Goal: Information Seeking & Learning: Learn about a topic

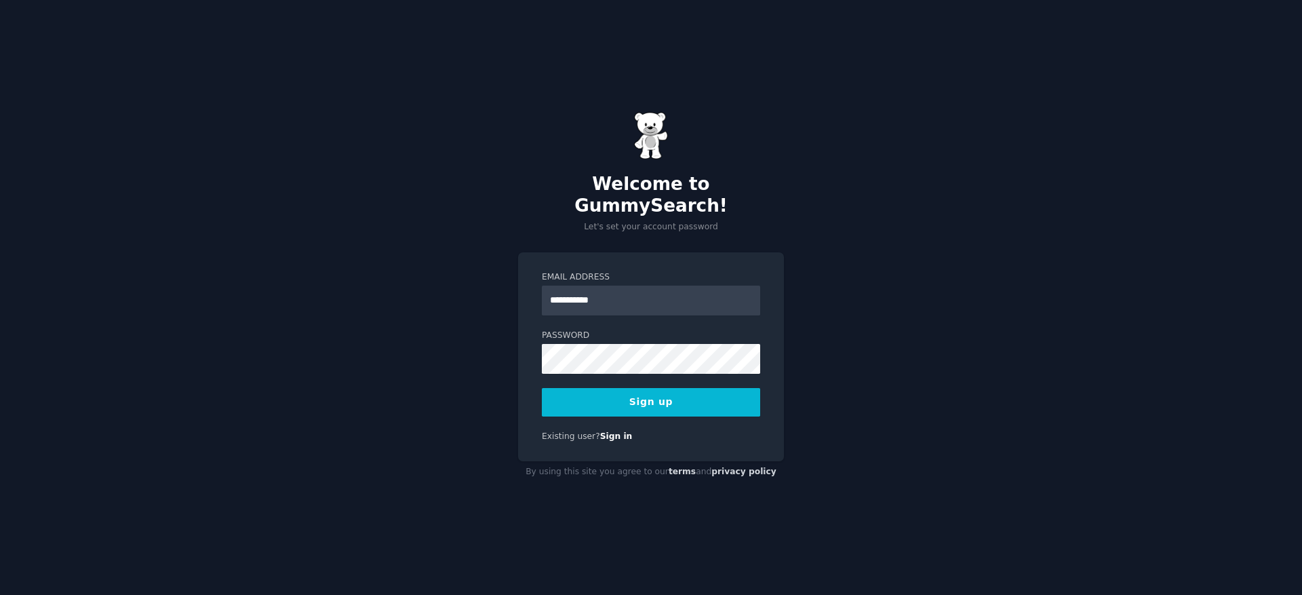
type input "**********"
click at [702, 398] on button "Sign up" at bounding box center [651, 402] width 218 height 28
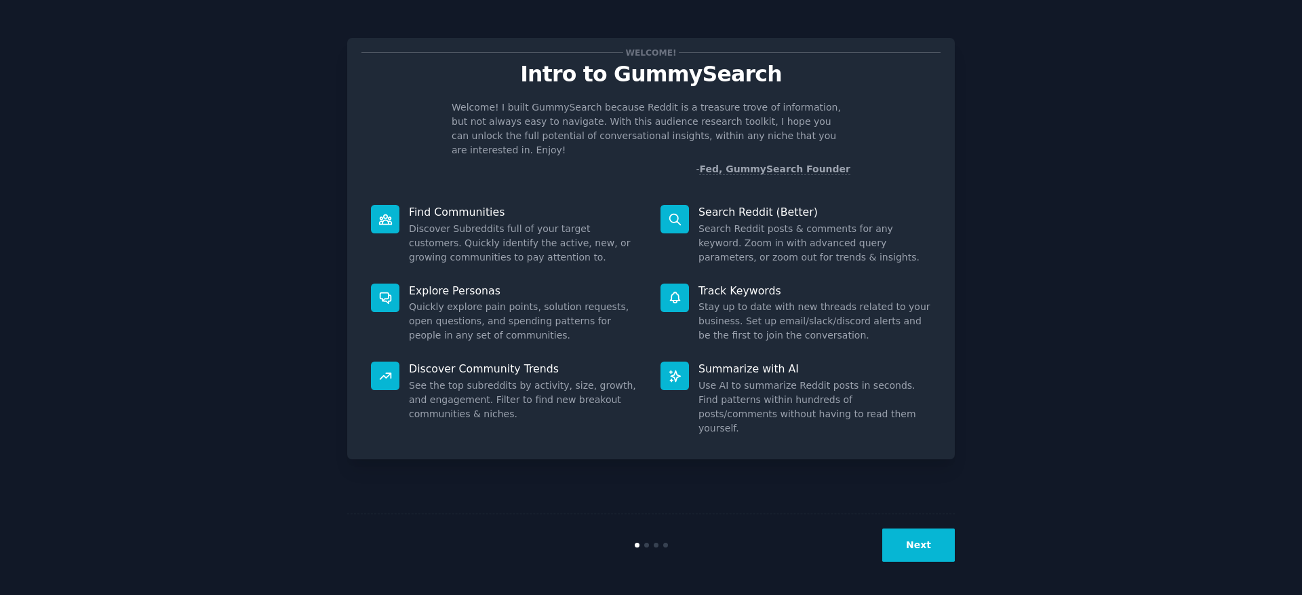
click at [900, 545] on button "Next" at bounding box center [918, 544] width 73 height 33
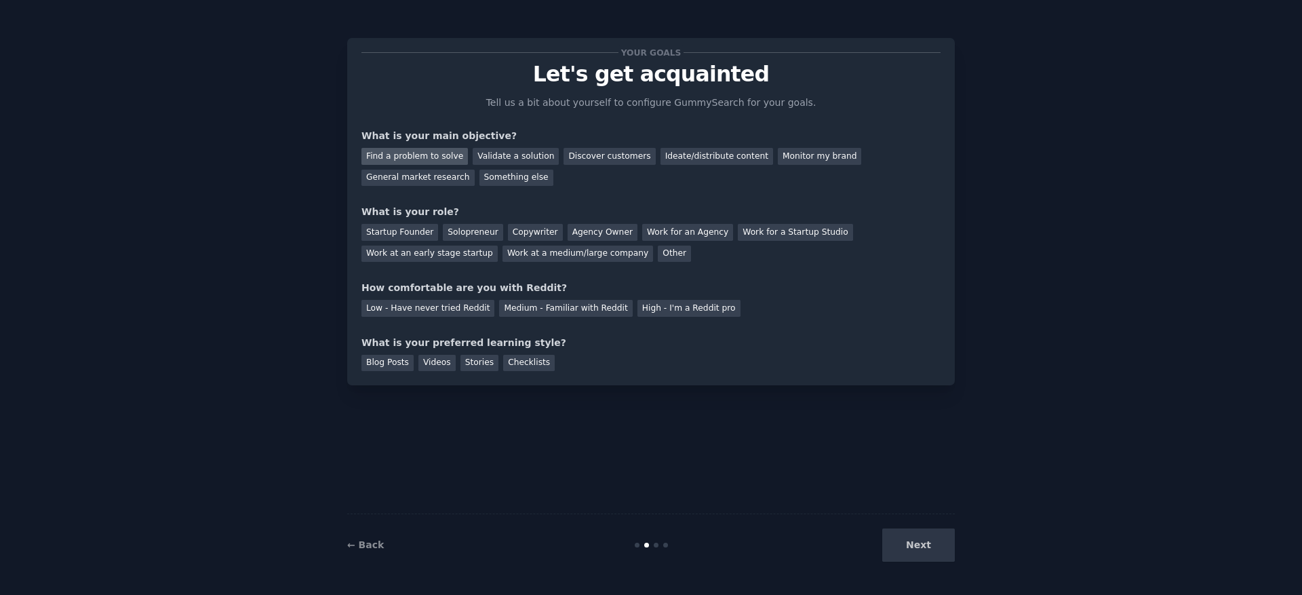
click at [435, 155] on div "Find a problem to solve" at bounding box center [415, 156] width 106 height 17
click at [515, 156] on div "Validate a solution" at bounding box center [516, 156] width 86 height 17
click at [418, 155] on div "Find a problem to solve" at bounding box center [415, 156] width 106 height 17
click at [487, 231] on div "Solopreneur" at bounding box center [473, 232] width 60 height 17
click at [534, 305] on div "Medium - Familiar with Reddit" at bounding box center [565, 308] width 133 height 17
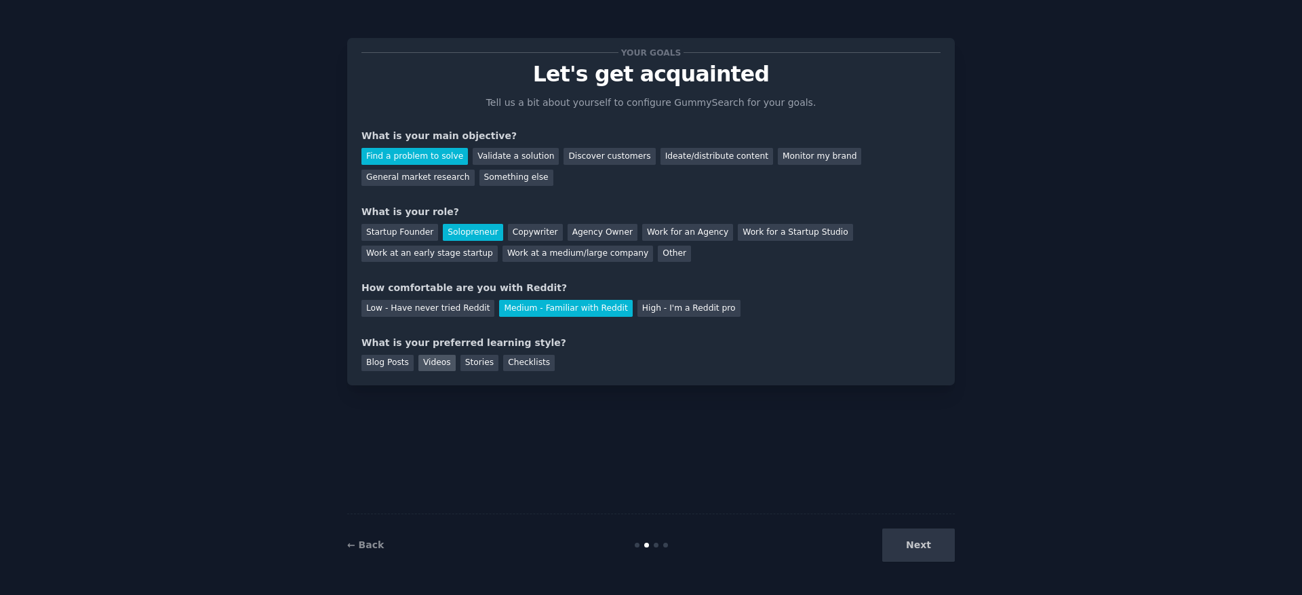
click at [433, 363] on div "Videos" at bounding box center [436, 363] width 37 height 17
click at [486, 364] on div "Stories" at bounding box center [480, 363] width 38 height 17
click at [440, 370] on div "Videos" at bounding box center [436, 363] width 37 height 17
click at [914, 553] on button "Next" at bounding box center [918, 544] width 73 height 33
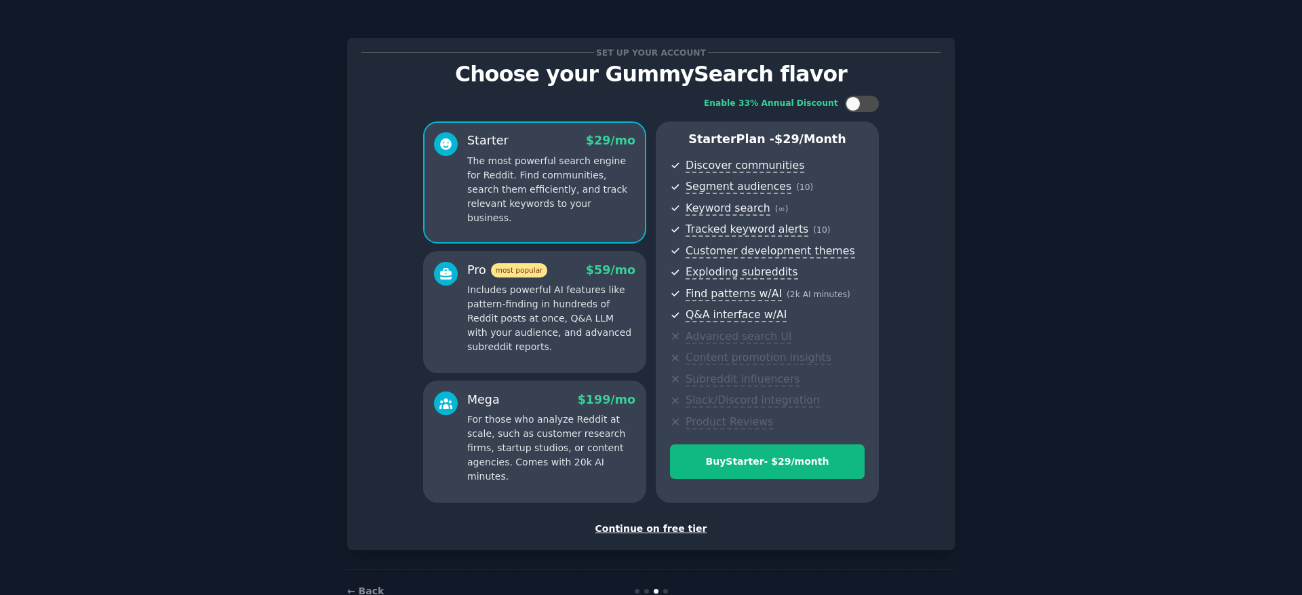
click at [666, 532] on div "Continue on free tier" at bounding box center [651, 529] width 579 height 14
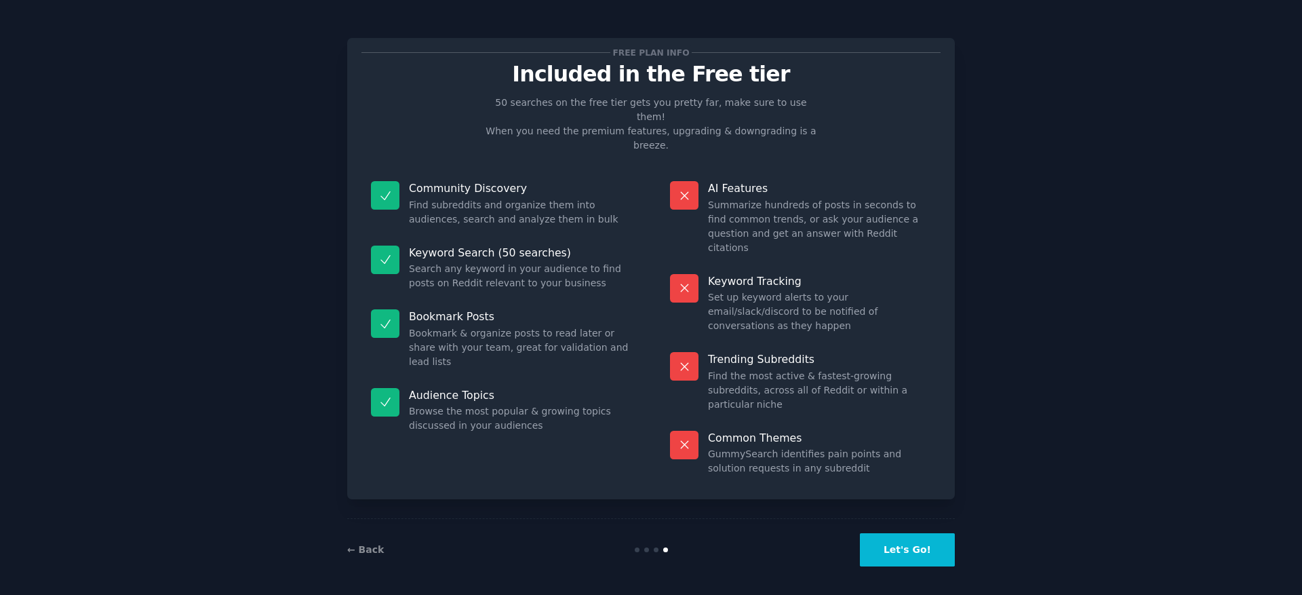
click at [882, 542] on button "Let's Go!" at bounding box center [907, 549] width 95 height 33
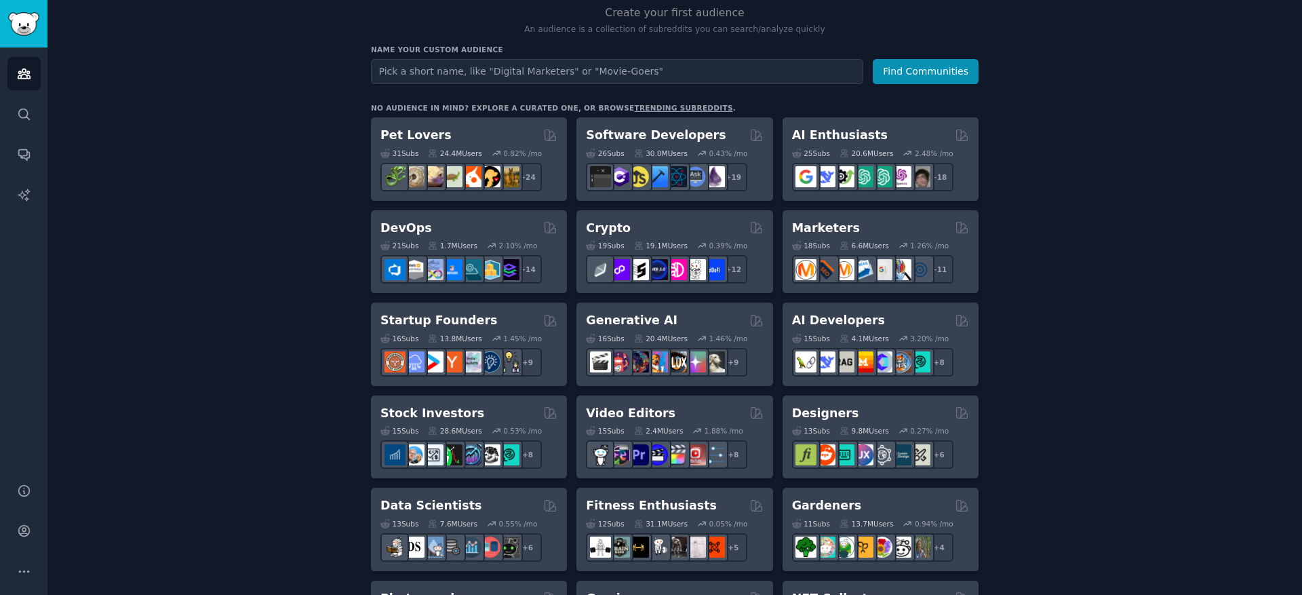
scroll to position [86, 0]
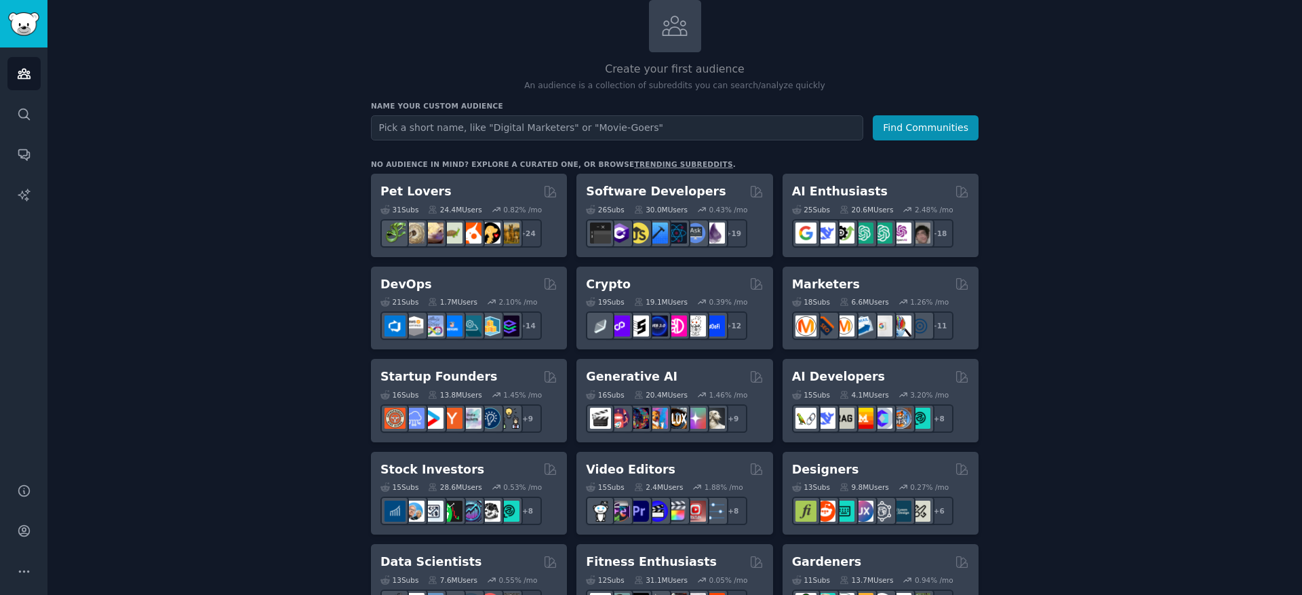
click at [651, 165] on link "trending subreddits" at bounding box center [683, 164] width 98 height 8
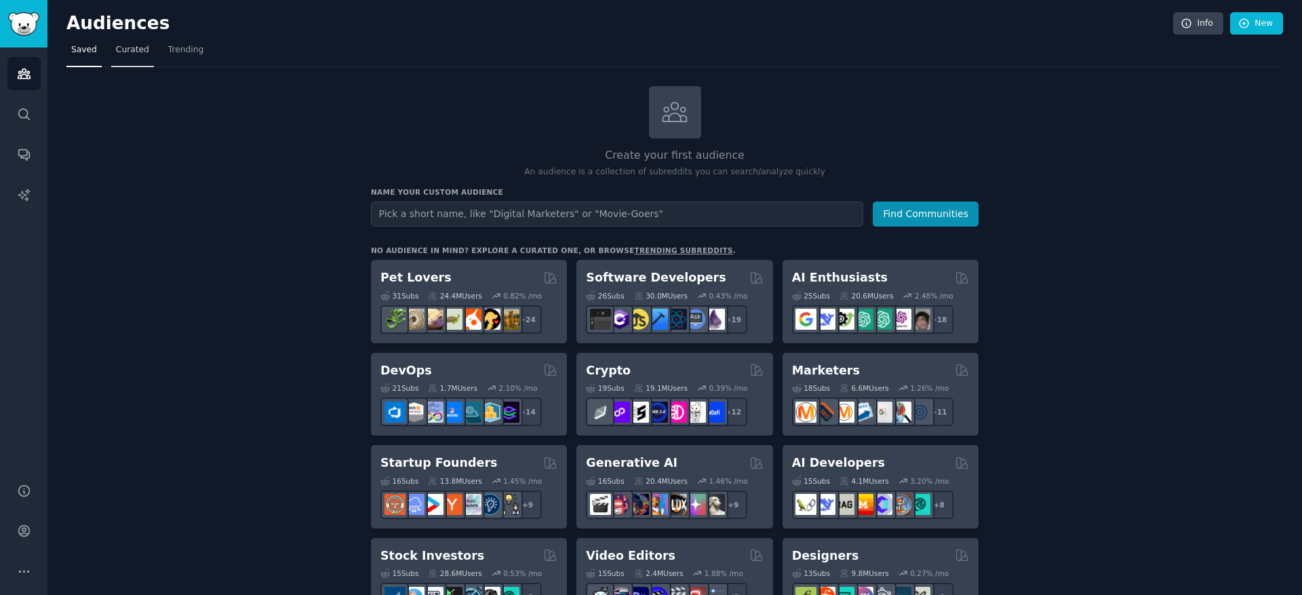
click at [130, 50] on span "Curated" at bounding box center [132, 50] width 33 height 12
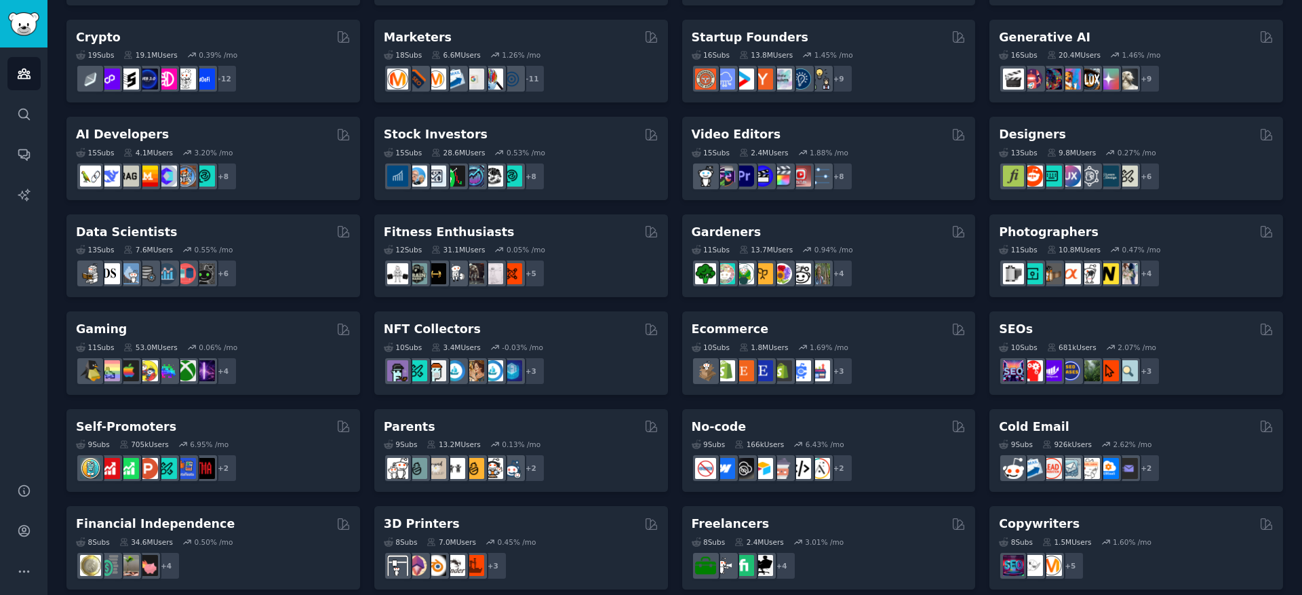
scroll to position [490, 0]
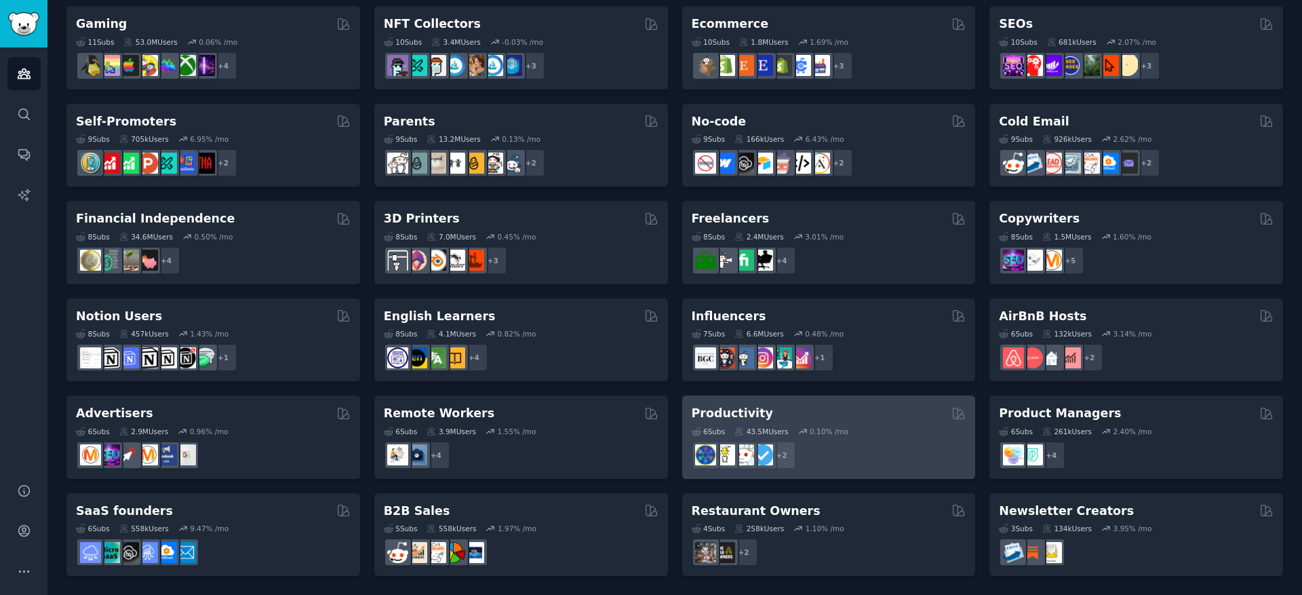
click at [874, 406] on div "Productivity" at bounding box center [829, 413] width 275 height 17
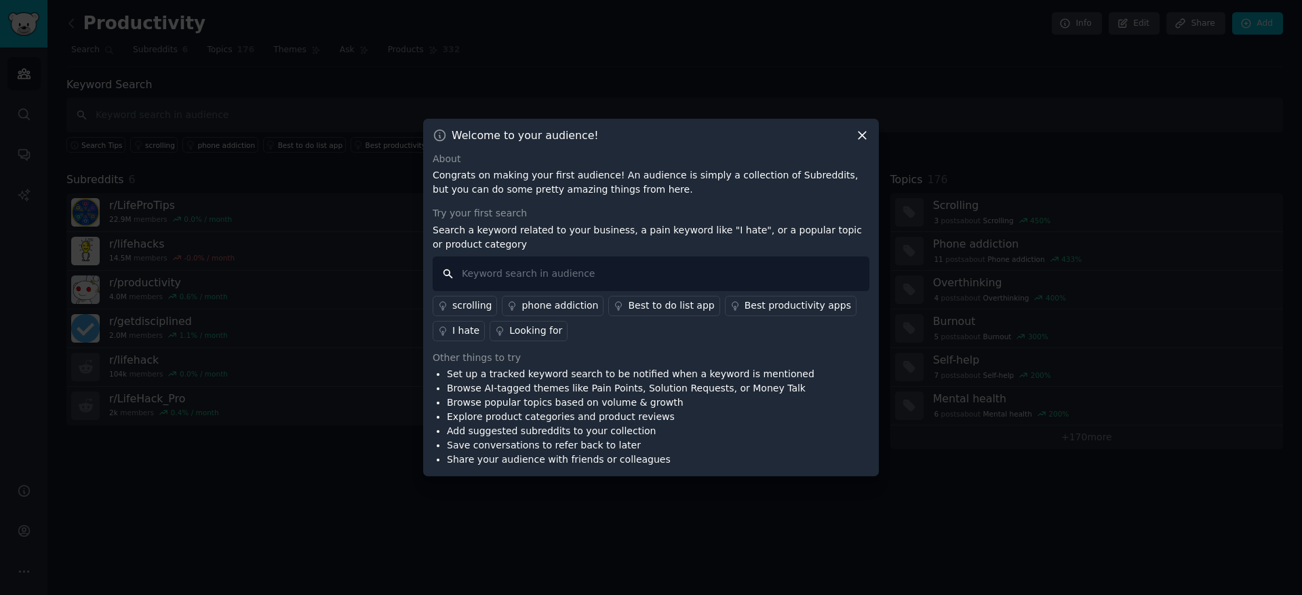
click at [631, 273] on input "text" at bounding box center [651, 273] width 437 height 35
click at [471, 326] on div "I hate" at bounding box center [465, 331] width 27 height 14
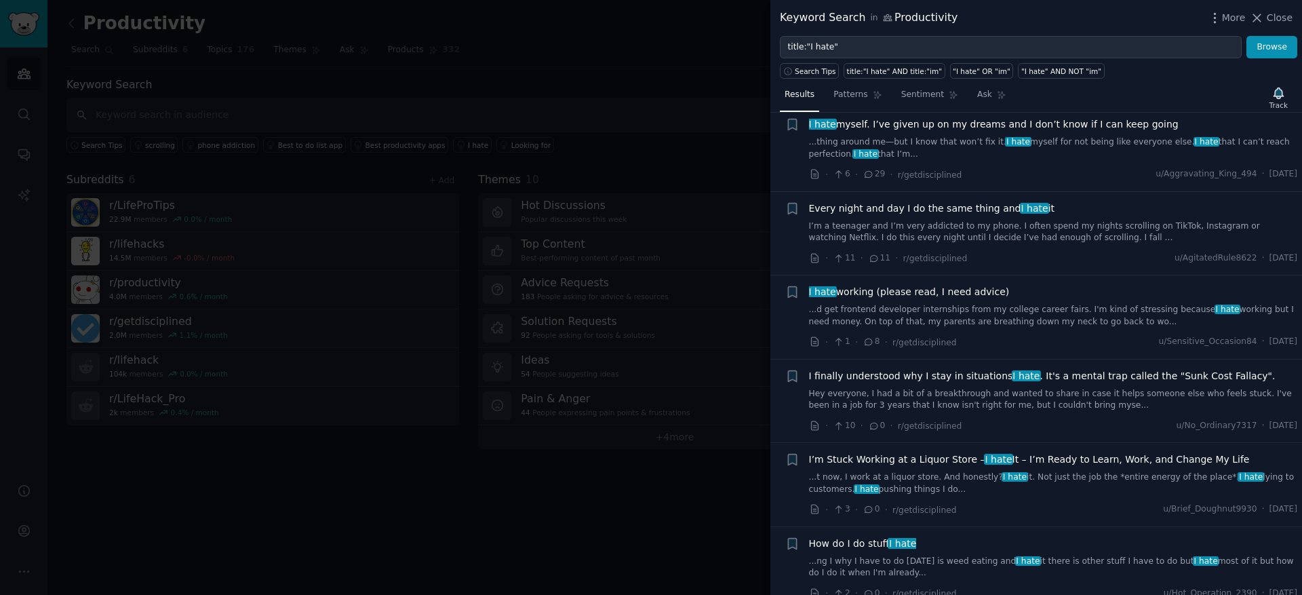
scroll to position [112, 0]
click at [579, 106] on div at bounding box center [651, 297] width 1302 height 595
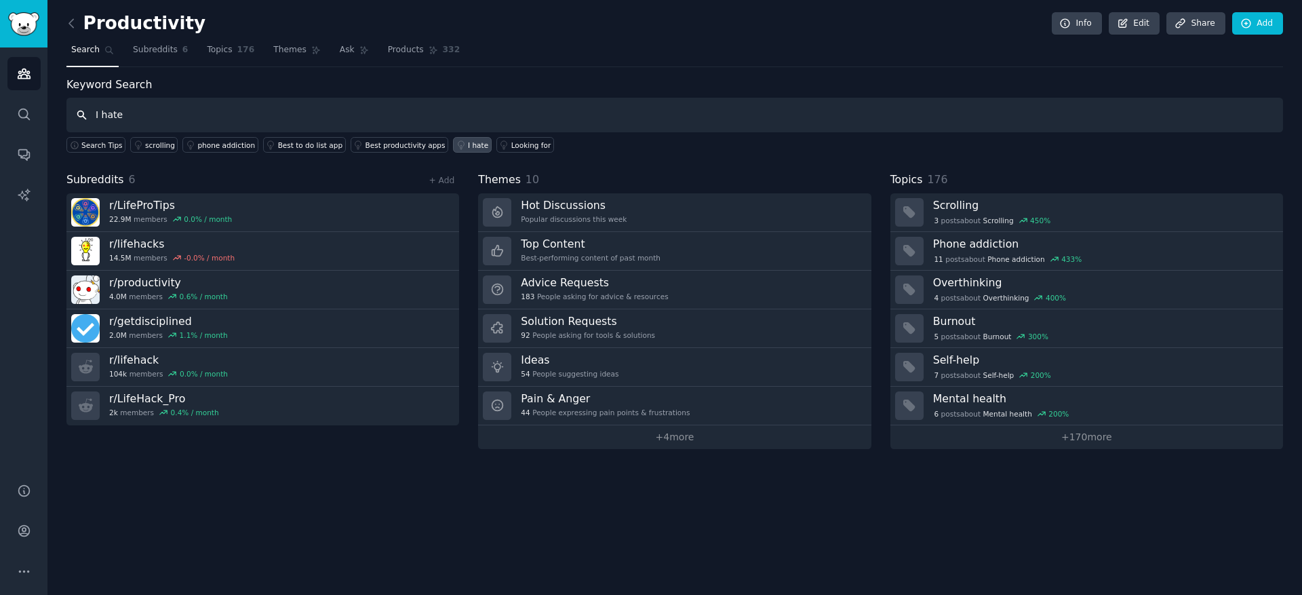
type input "I hate"
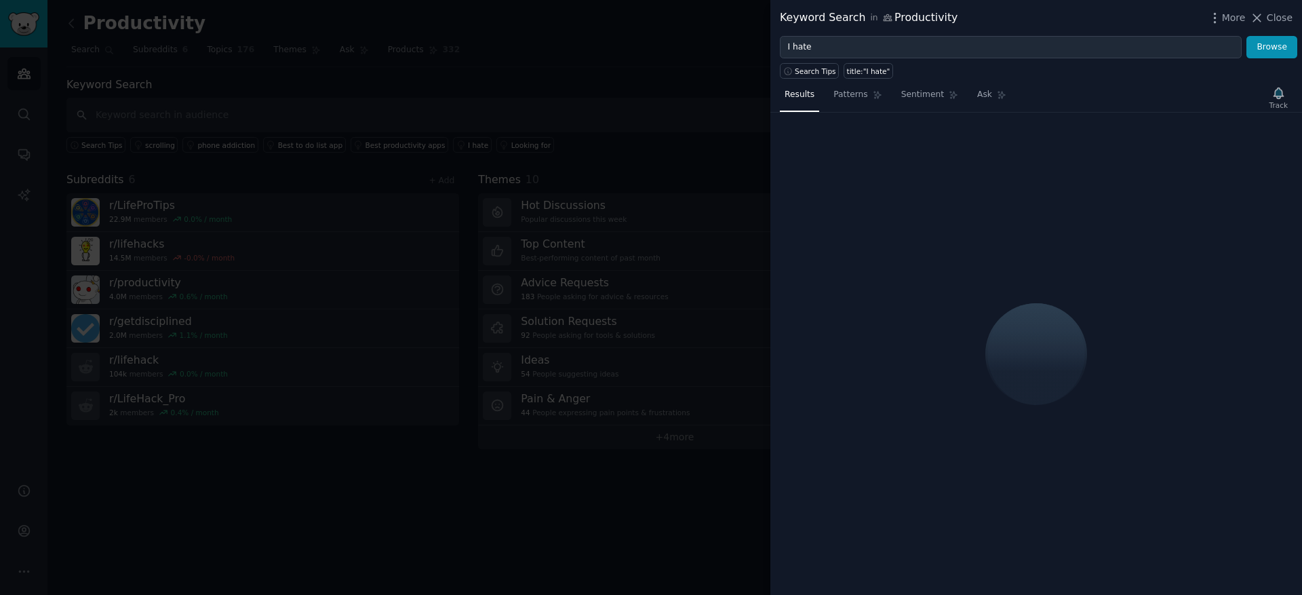
click at [71, 133] on div at bounding box center [651, 297] width 1302 height 595
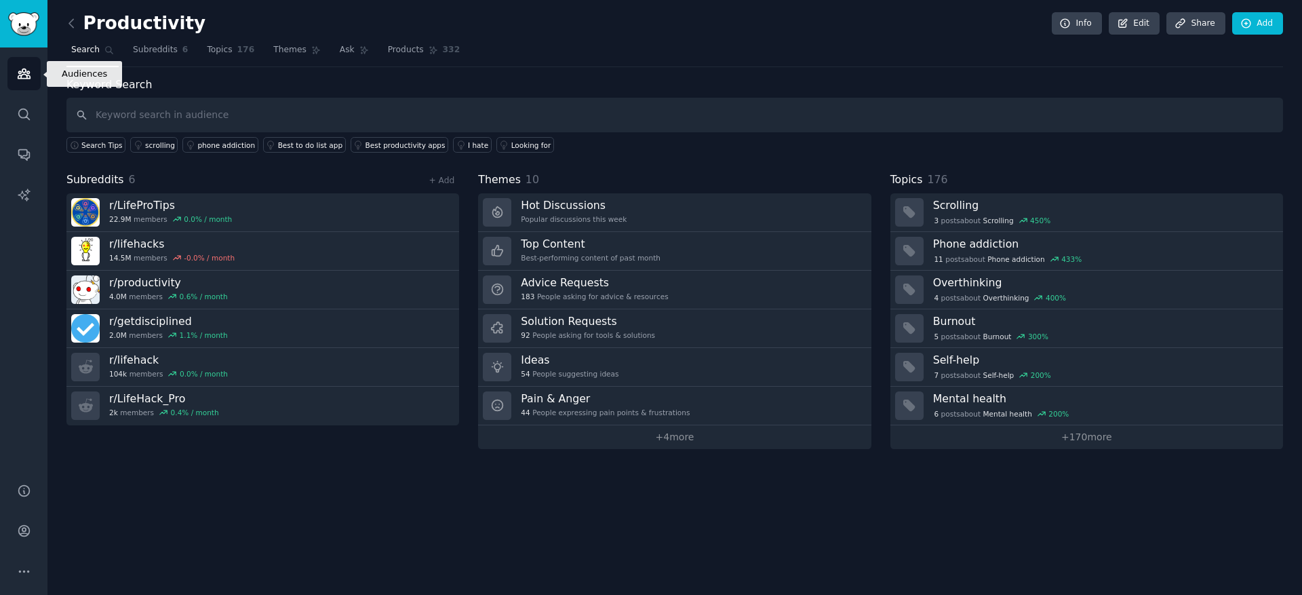
click at [28, 76] on icon "Sidebar" at bounding box center [24, 73] width 14 height 14
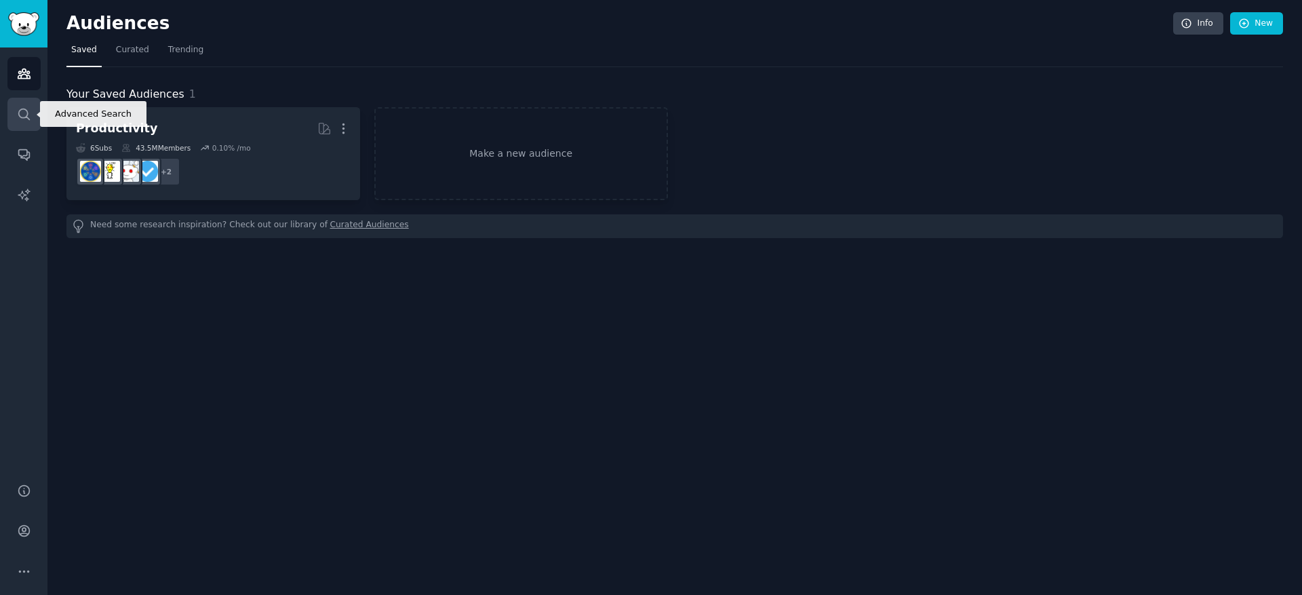
click at [24, 124] on link "Search" at bounding box center [23, 114] width 33 height 33
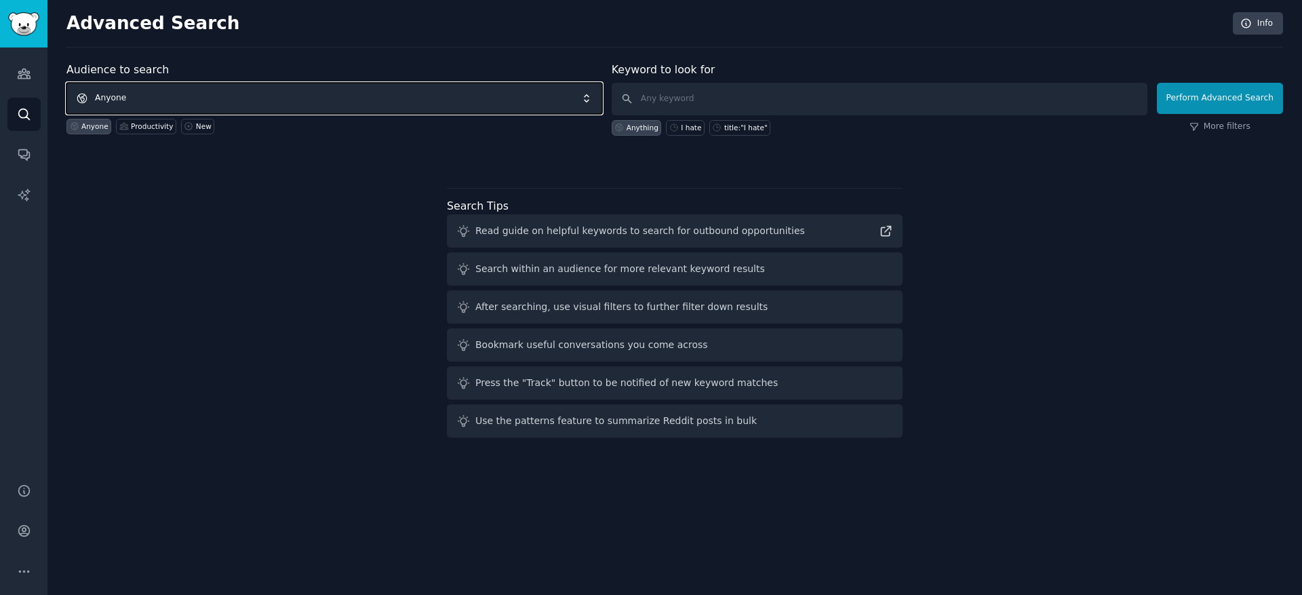
click at [173, 98] on span "Anyone" at bounding box center [334, 98] width 536 height 31
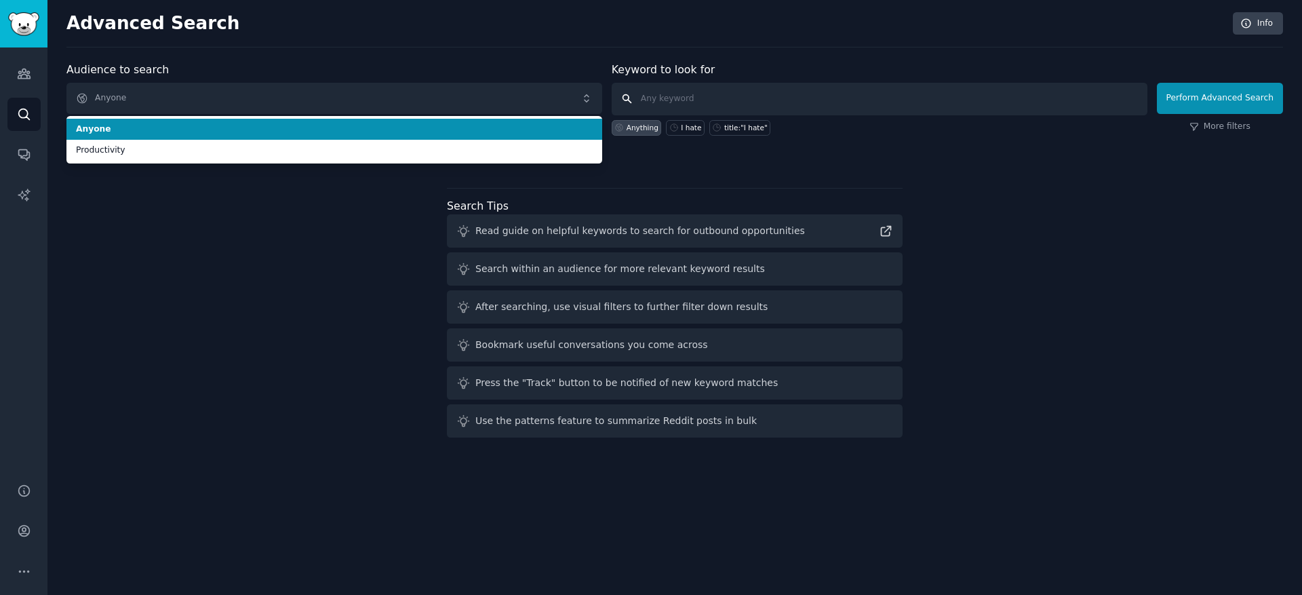
click at [682, 93] on input "text" at bounding box center [880, 99] width 536 height 33
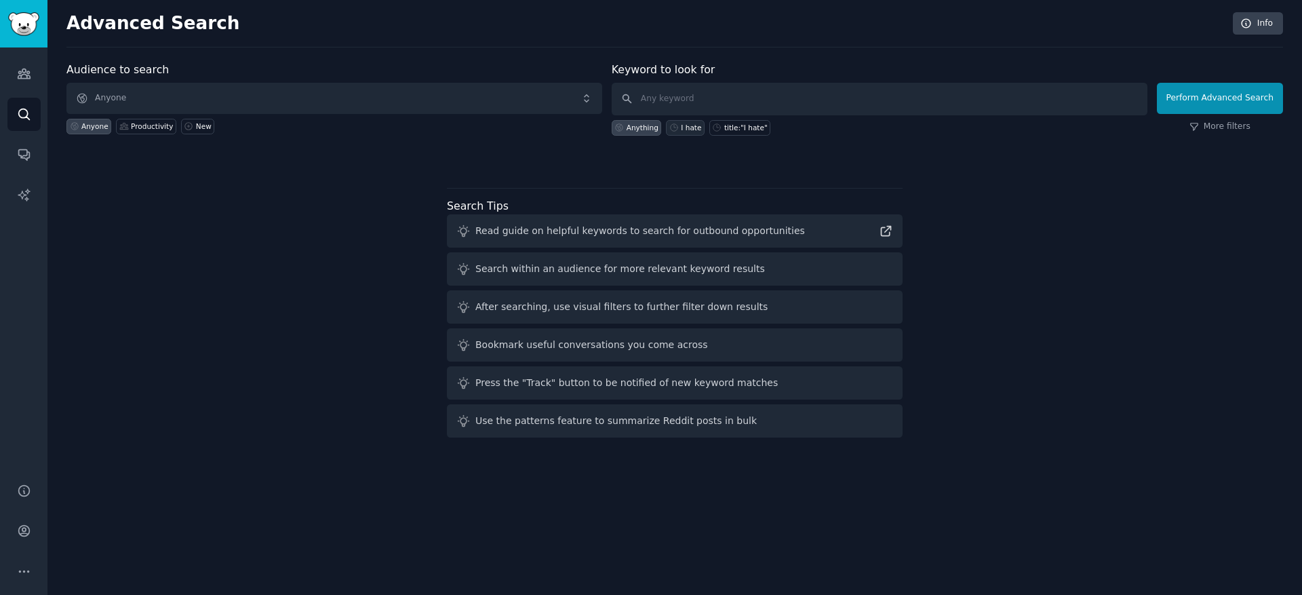
click at [688, 129] on div "I hate" at bounding box center [691, 127] width 20 height 9
type input "I hate"
click at [890, 233] on icon at bounding box center [886, 231] width 9 height 9
click at [1232, 99] on button "Perform Advanced Search" at bounding box center [1220, 98] width 126 height 31
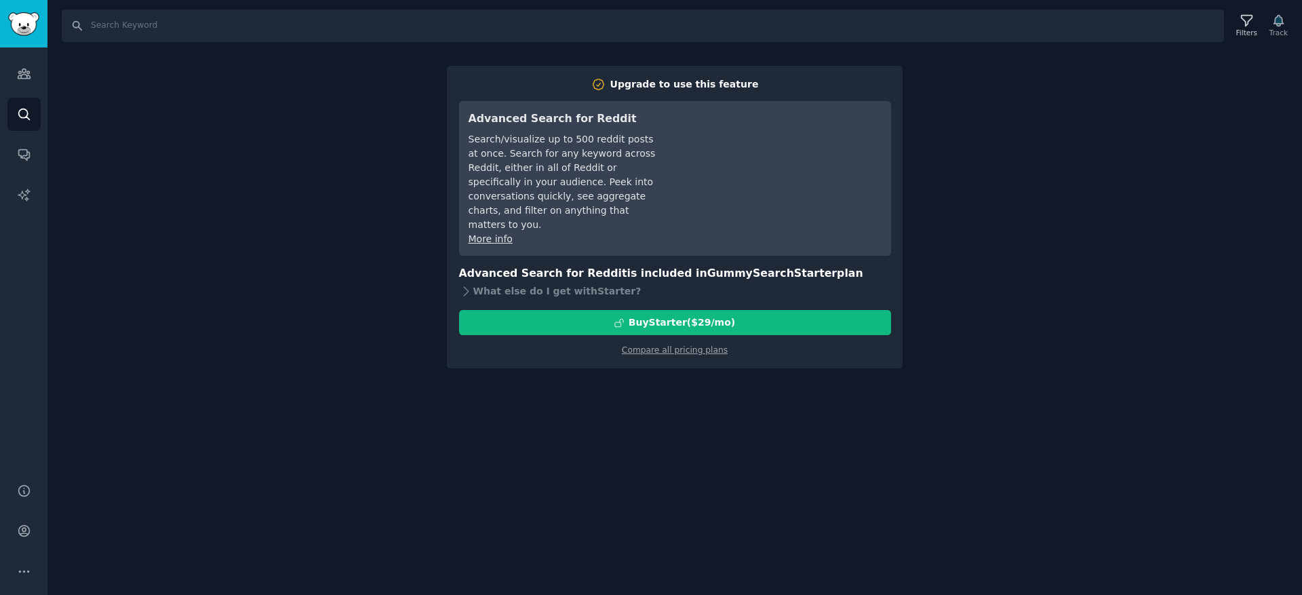
click at [728, 410] on div "Search Filters Track Upgrade to use this feature Advanced Search for Reddit Sea…" at bounding box center [674, 297] width 1255 height 595
click at [11, 70] on link "Audiences" at bounding box center [23, 73] width 33 height 33
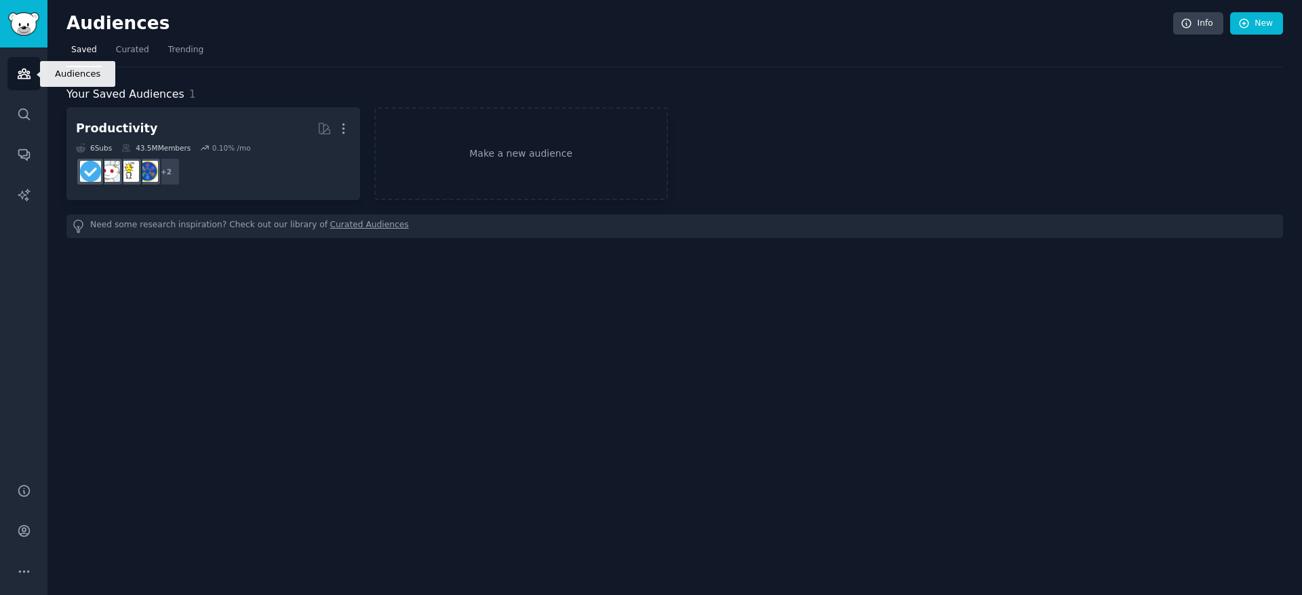
click at [26, 79] on icon "Sidebar" at bounding box center [24, 73] width 12 height 9
click at [125, 47] on span "Curated" at bounding box center [132, 50] width 33 height 12
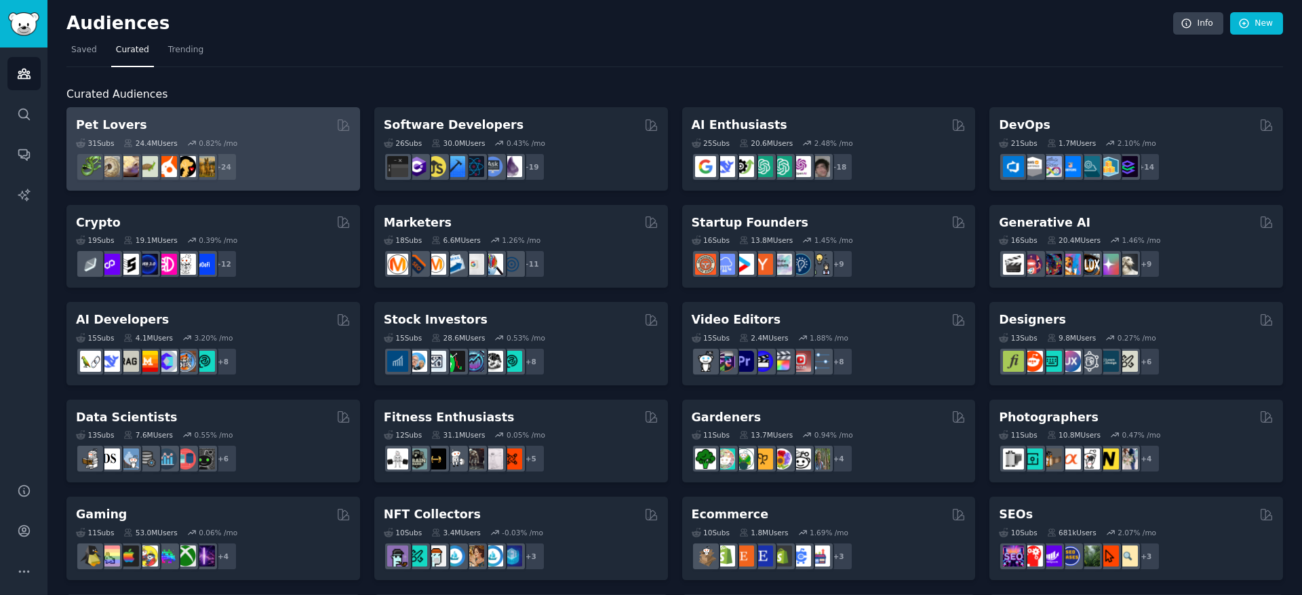
click at [275, 165] on div "+ 24" at bounding box center [213, 167] width 275 height 28
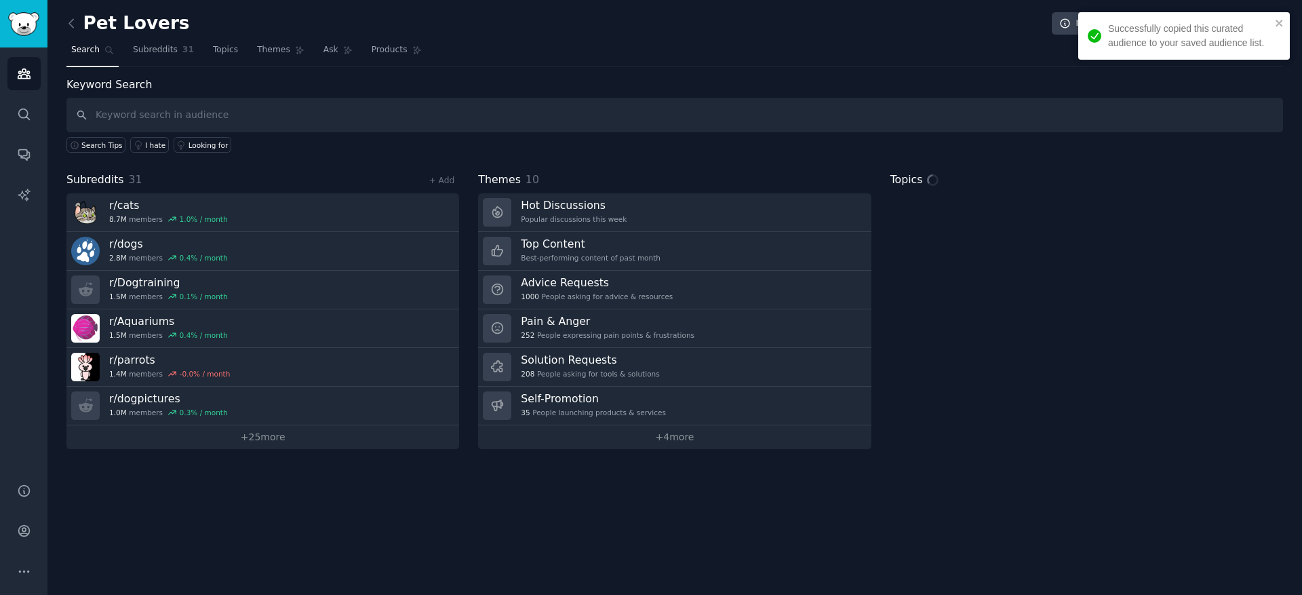
click at [295, 111] on input "text" at bounding box center [674, 115] width 1217 height 35
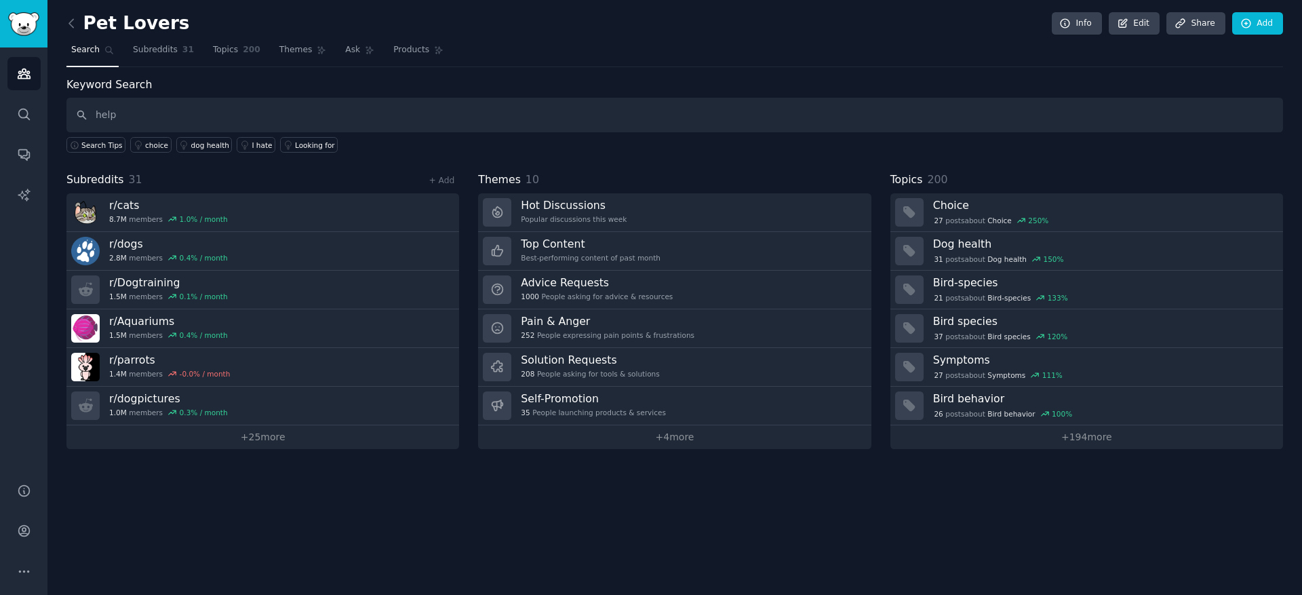
type input "help"
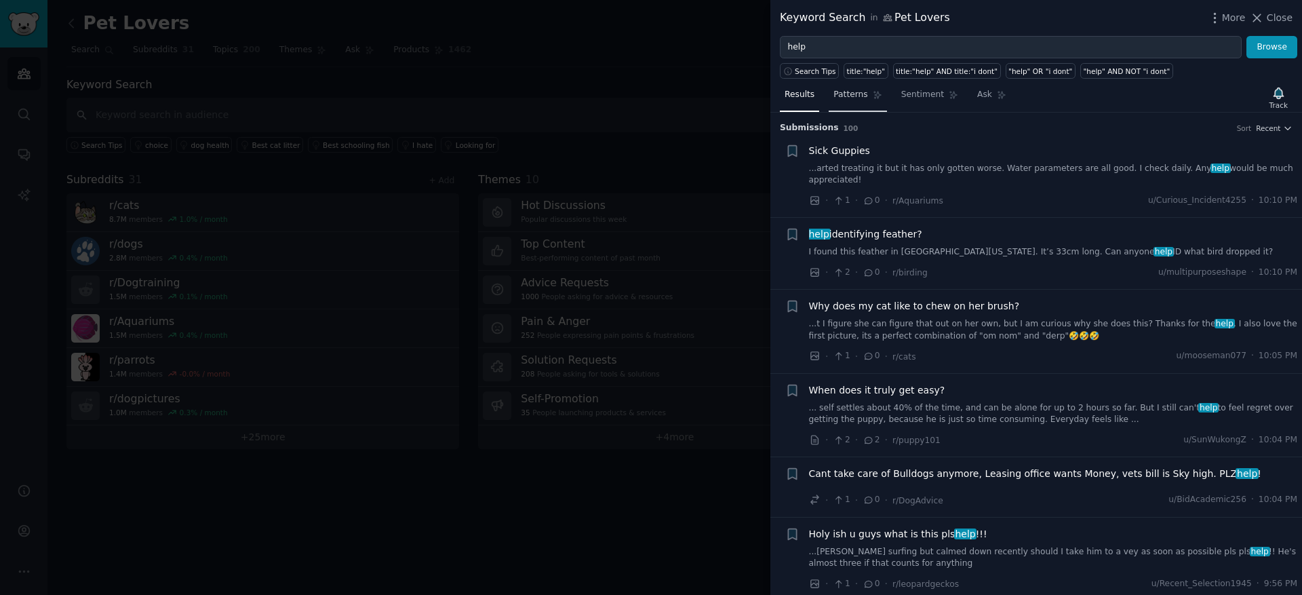
click at [848, 103] on link "Patterns" at bounding box center [858, 98] width 58 height 28
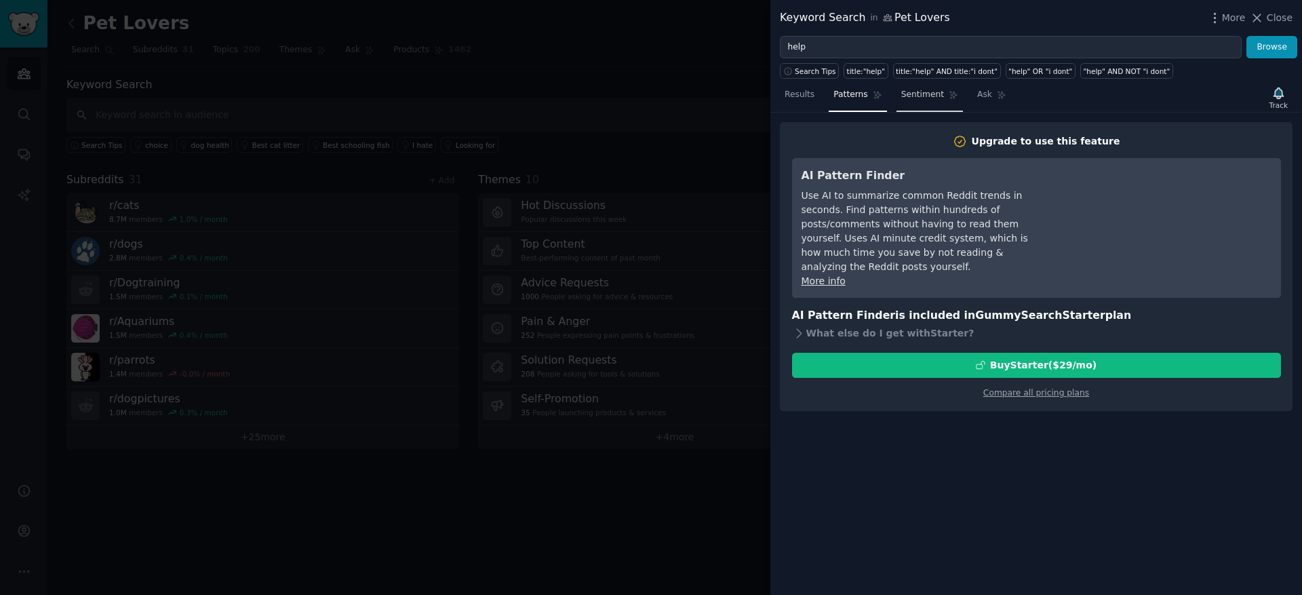
click at [929, 99] on span "Sentiment" at bounding box center [922, 95] width 43 height 12
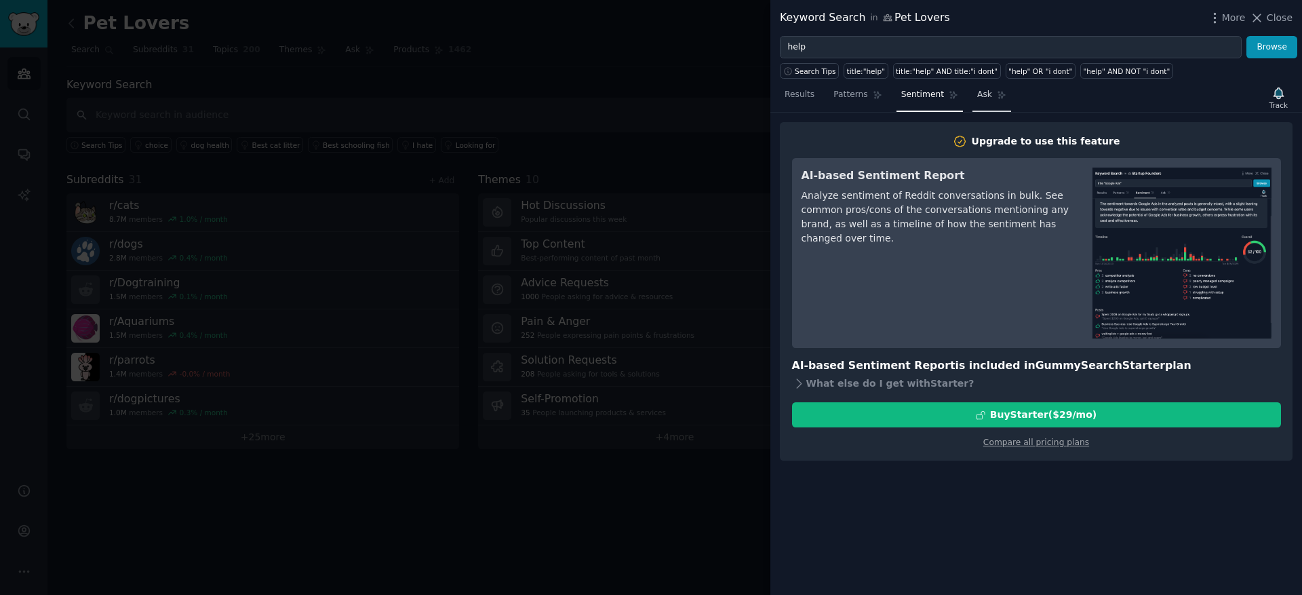
click at [990, 106] on link "Ask" at bounding box center [992, 98] width 39 height 28
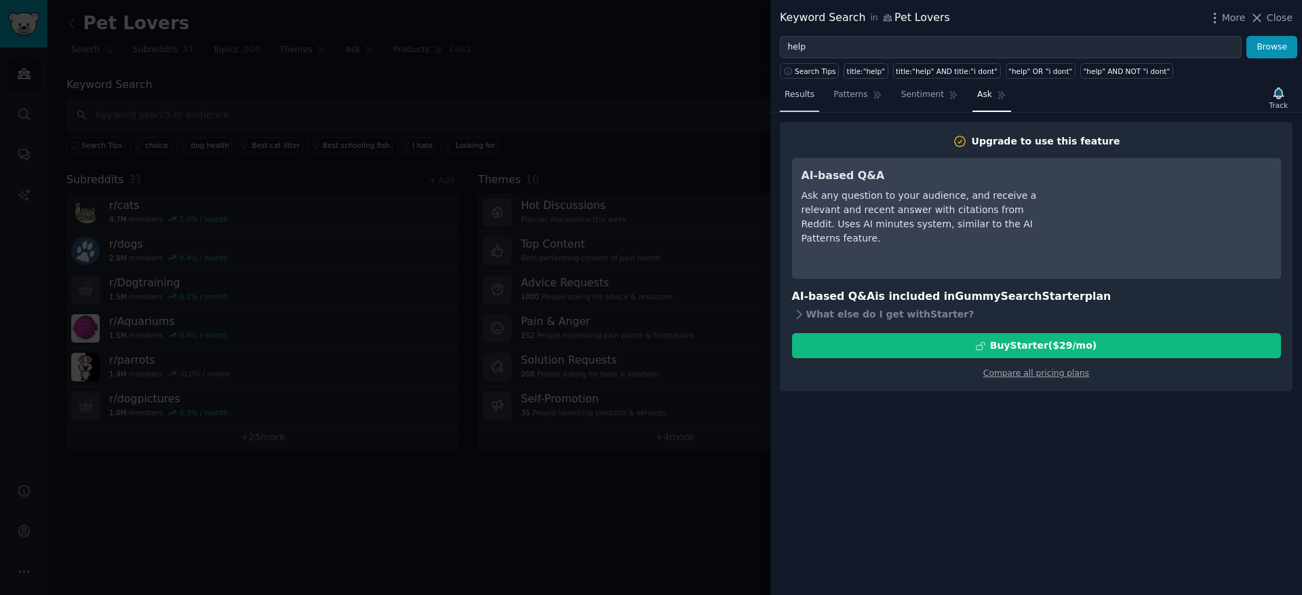
click at [816, 103] on link "Results" at bounding box center [799, 98] width 39 height 28
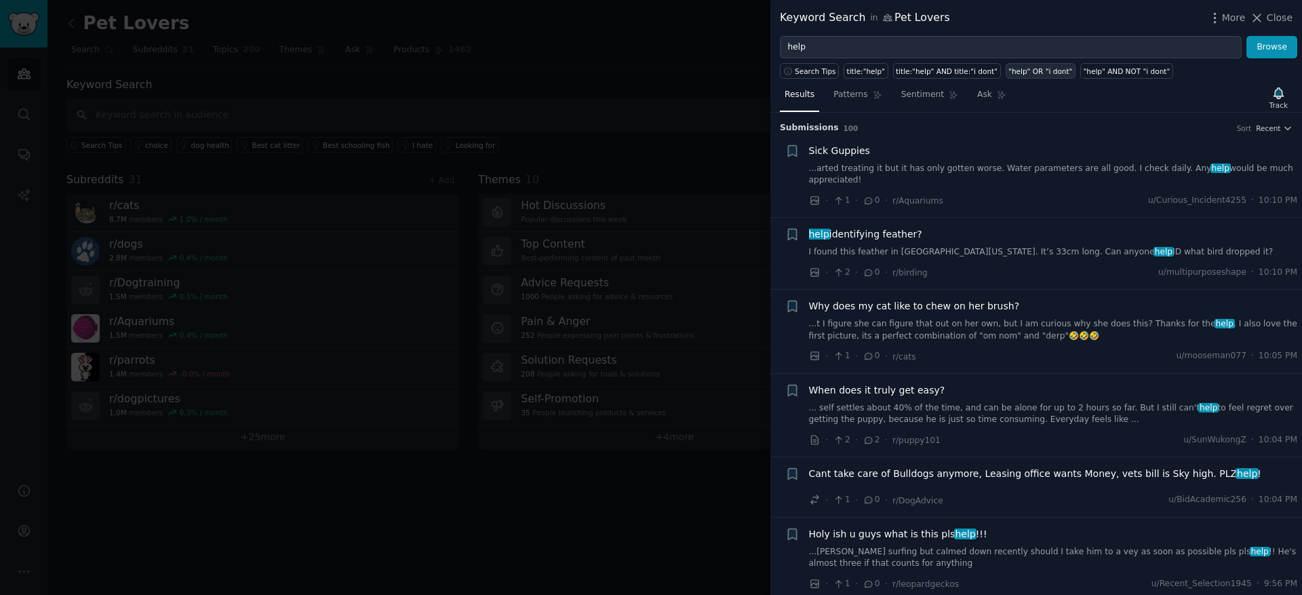
click at [1032, 73] on div ""help" OR "i dont"" at bounding box center [1041, 70] width 64 height 9
type input ""help" OR "i dont""
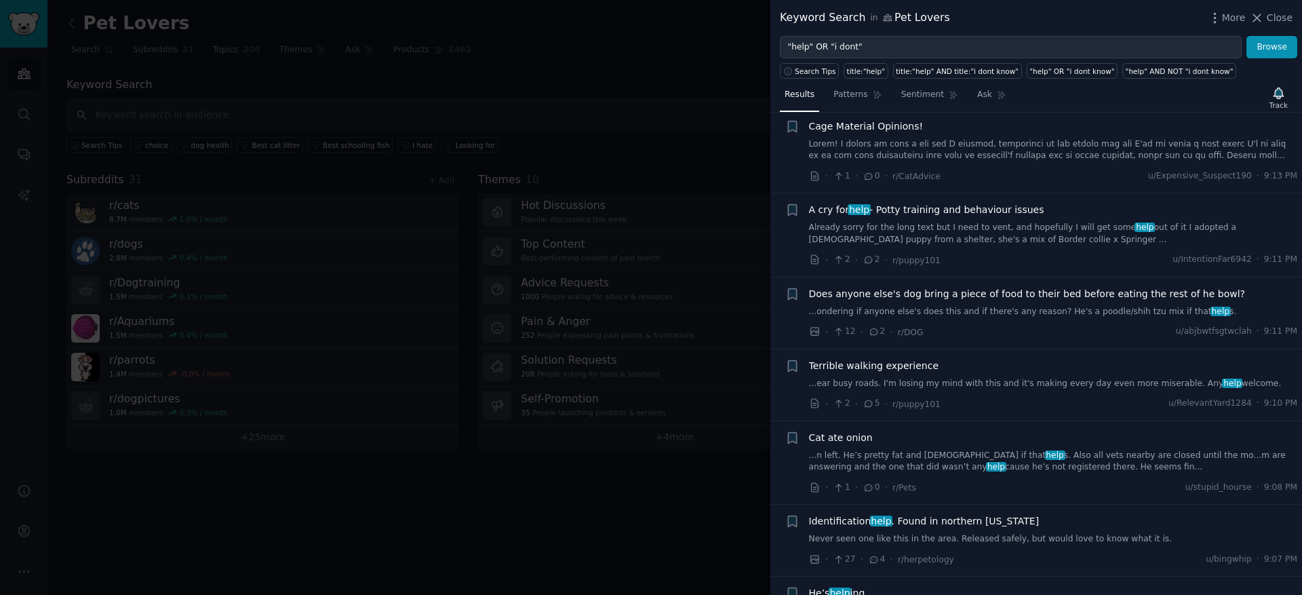
scroll to position [1966, 0]
click at [447, 346] on div at bounding box center [651, 297] width 1302 height 595
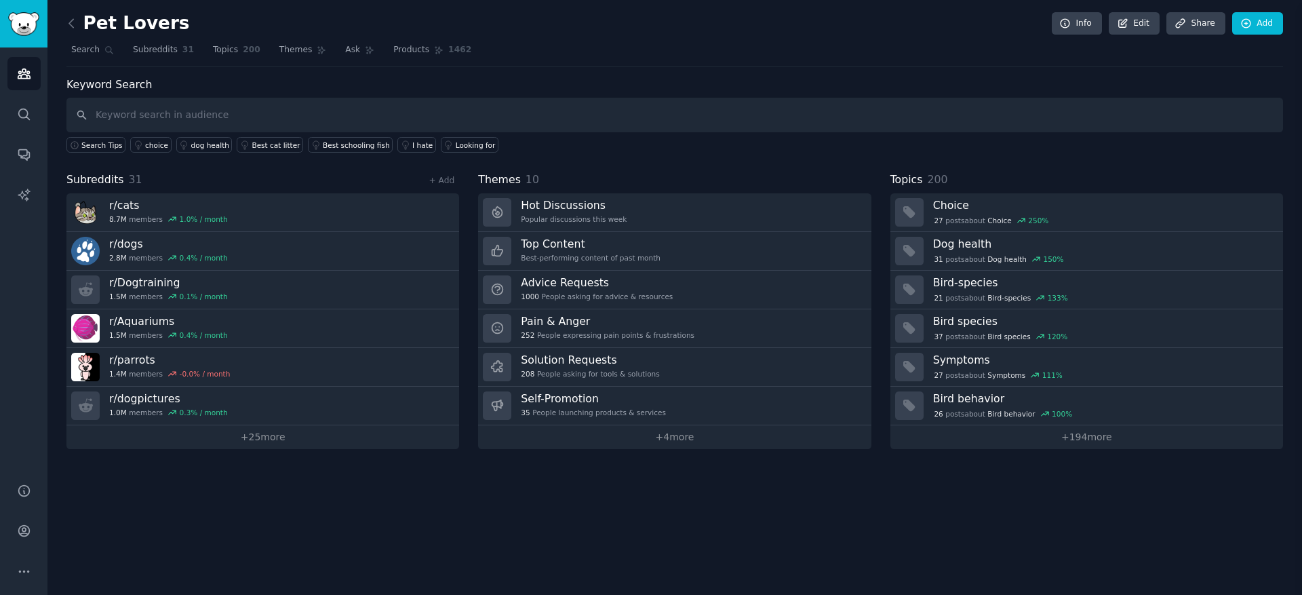
click at [447, 346] on link "r/ Aquariums 1.5M members 0.4 % / month" at bounding box center [262, 328] width 393 height 39
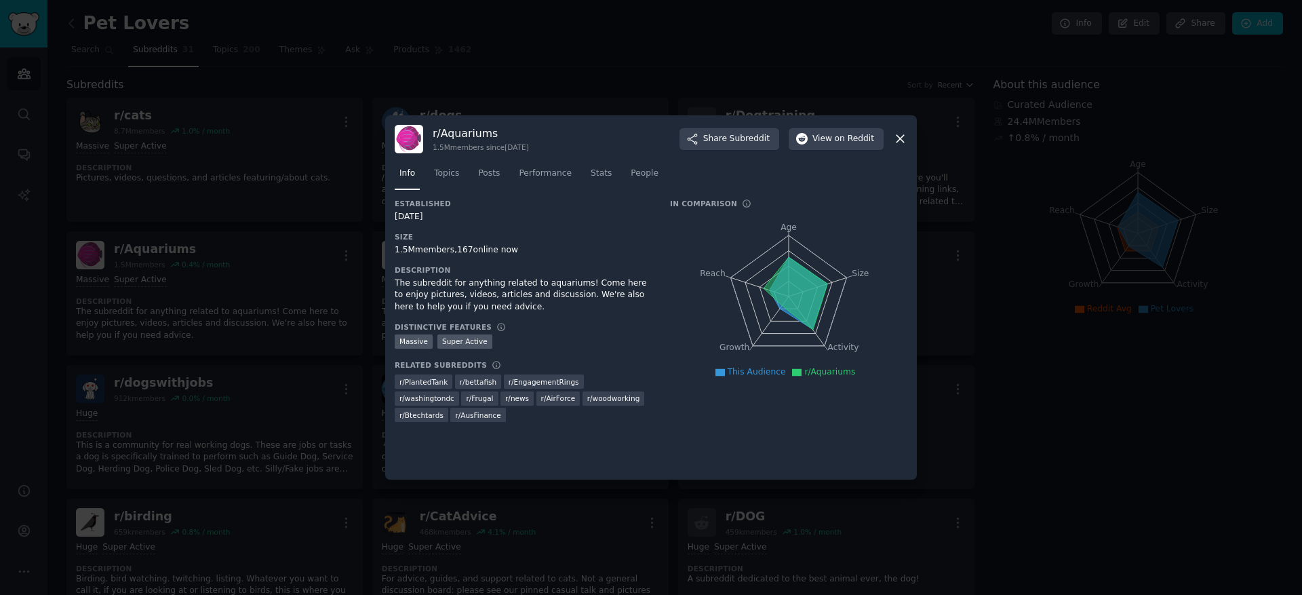
click at [158, 103] on div at bounding box center [651, 297] width 1302 height 595
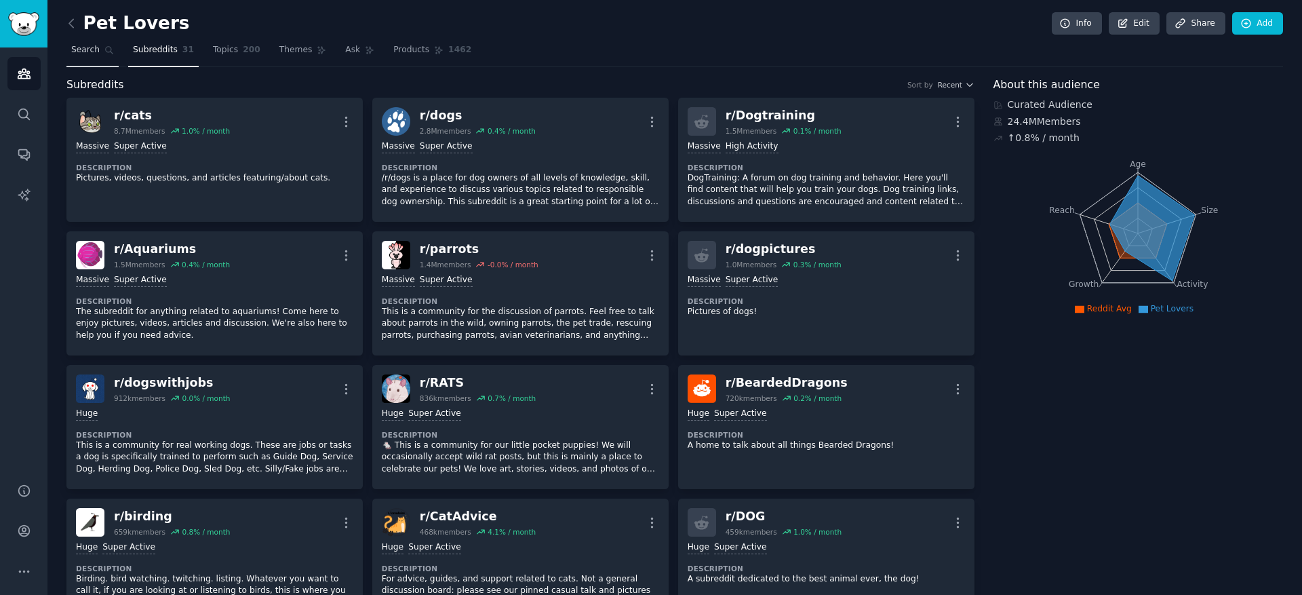
click at [79, 50] on span "Search" at bounding box center [85, 50] width 28 height 12
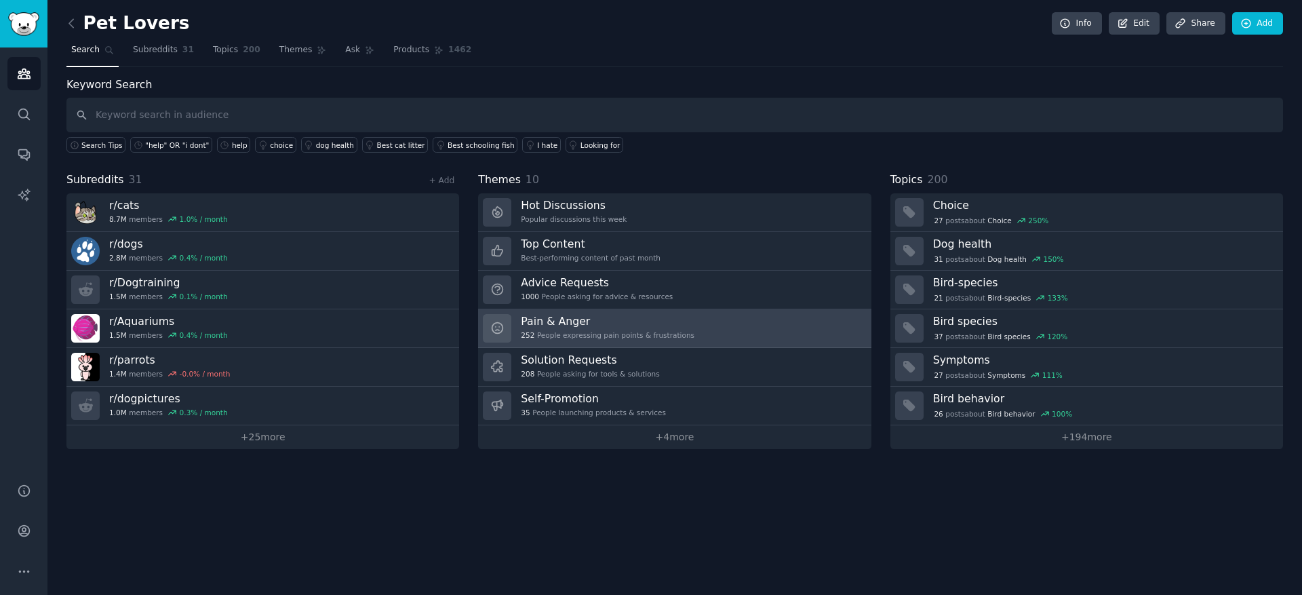
click at [581, 328] on h3 "Pain & Anger" at bounding box center [608, 321] width 174 height 14
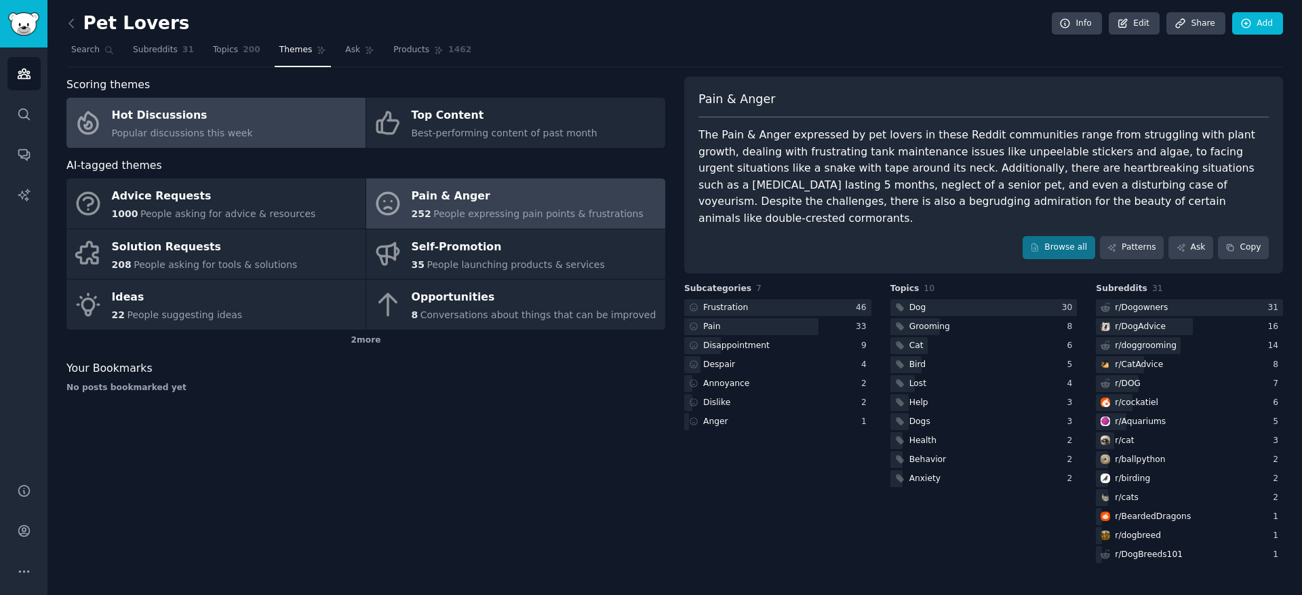
click at [184, 113] on div "Hot Discussions" at bounding box center [182, 116] width 141 height 22
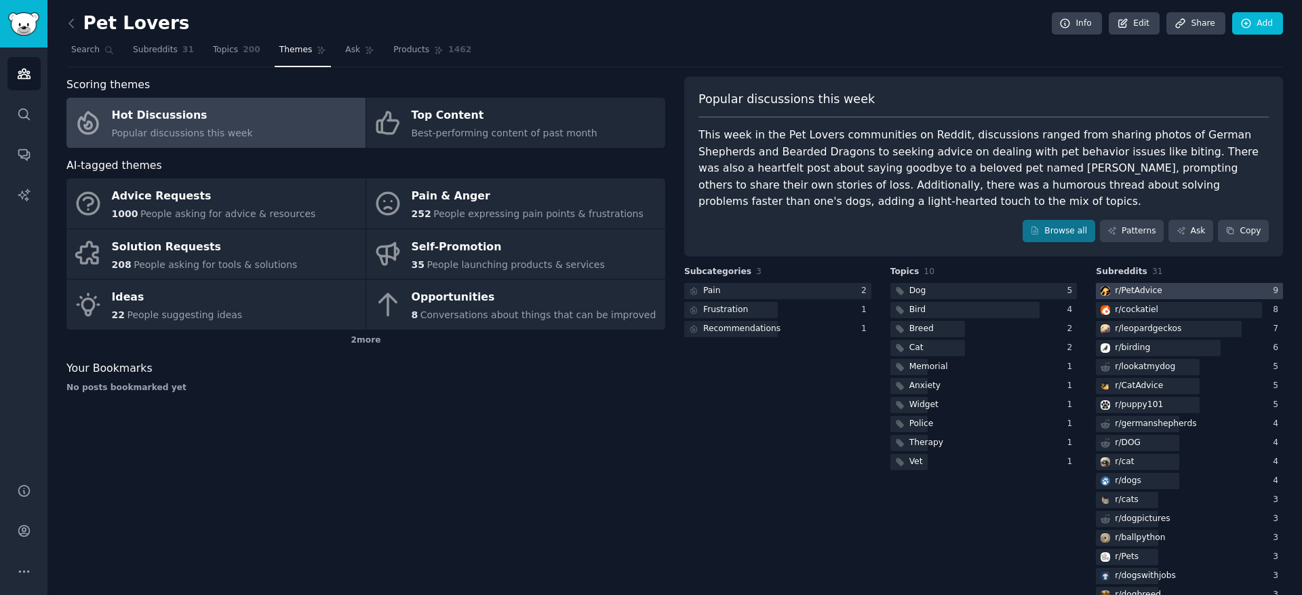
click at [1115, 286] on div "r/ PetAdvice" at bounding box center [1138, 291] width 47 height 12
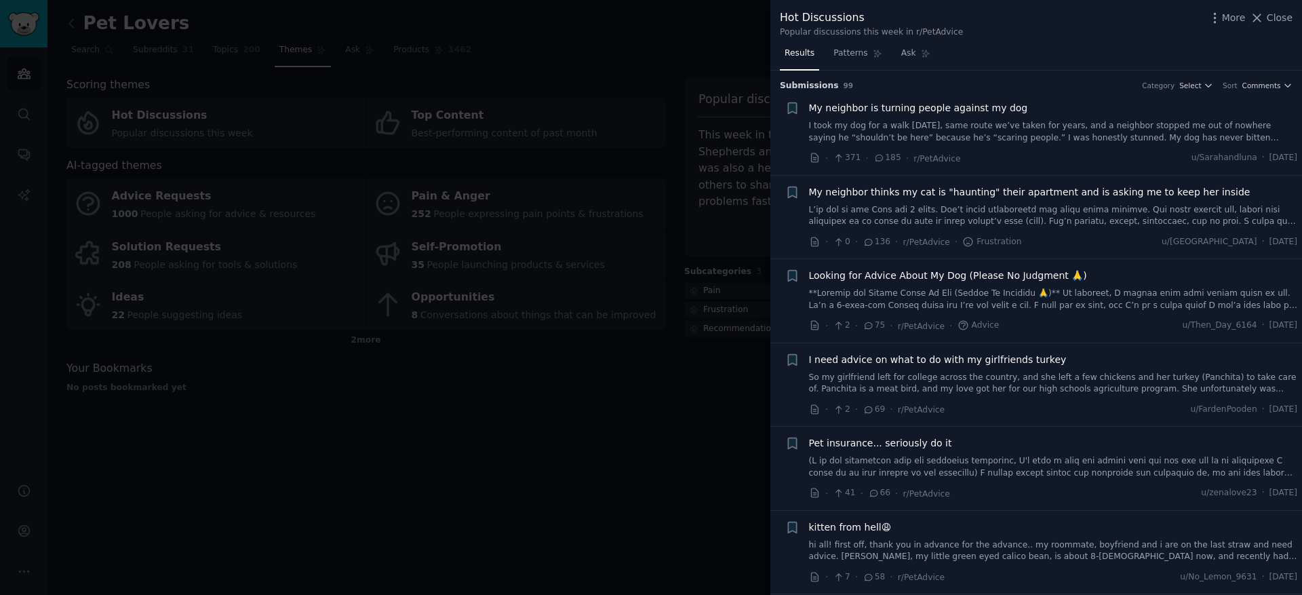
click at [477, 276] on div at bounding box center [651, 297] width 1302 height 595
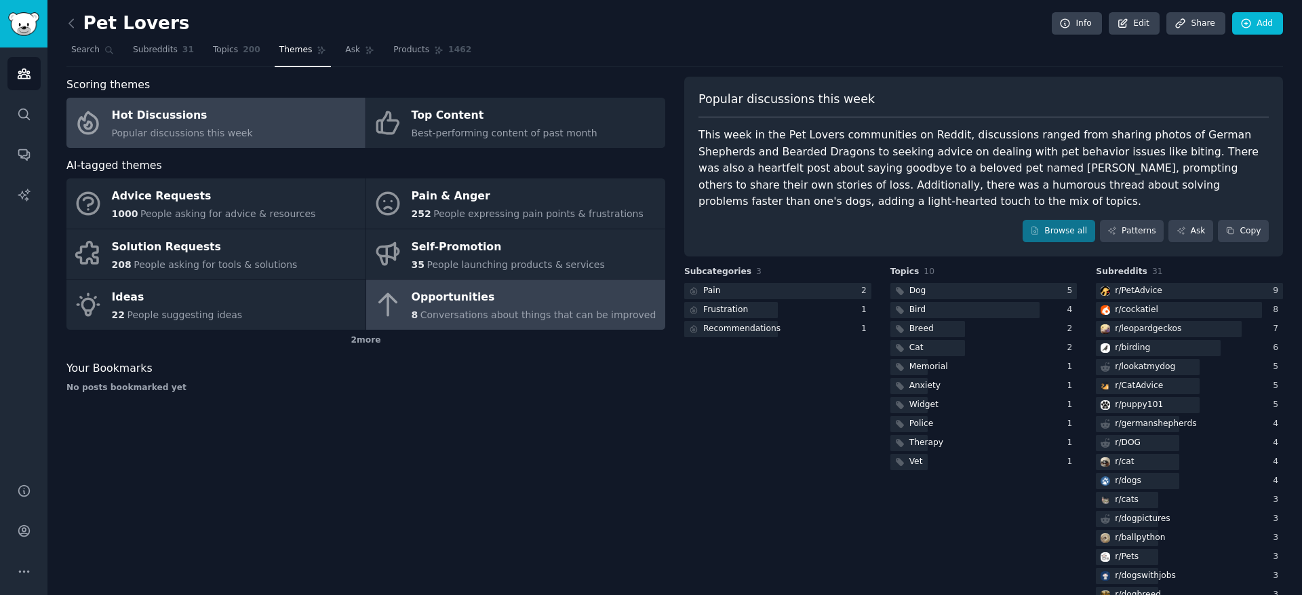
click at [467, 317] on span "Conversations about things that can be improved" at bounding box center [539, 314] width 236 height 11
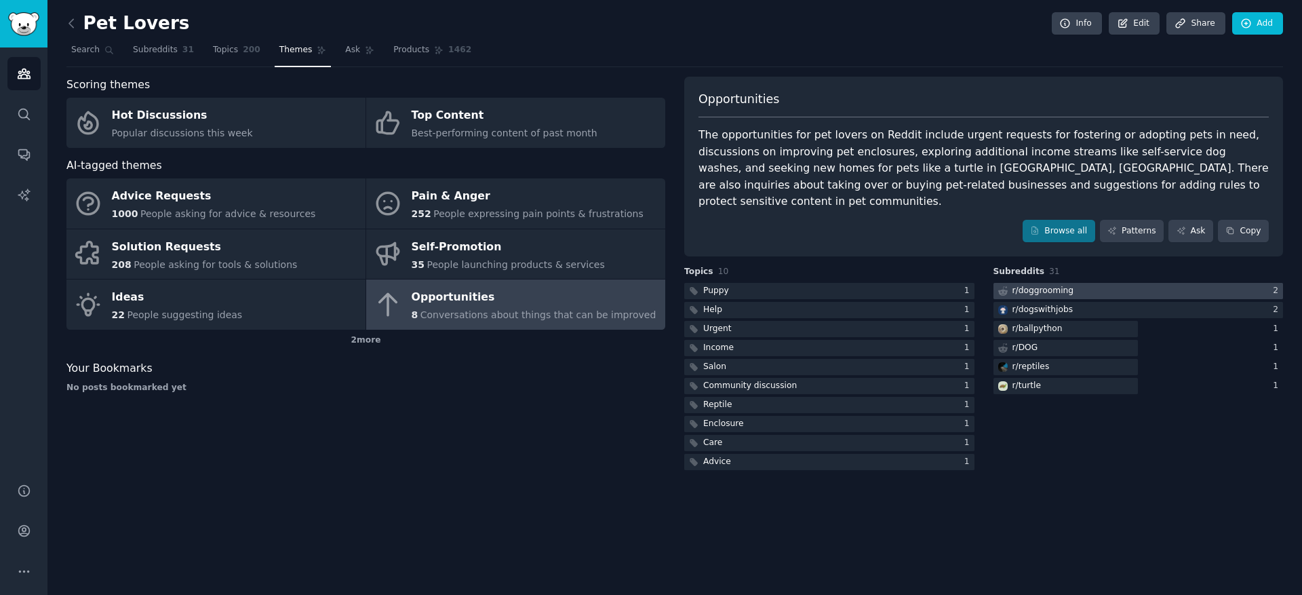
click at [1056, 285] on div "r/ doggrooming" at bounding box center [1044, 291] width 62 height 12
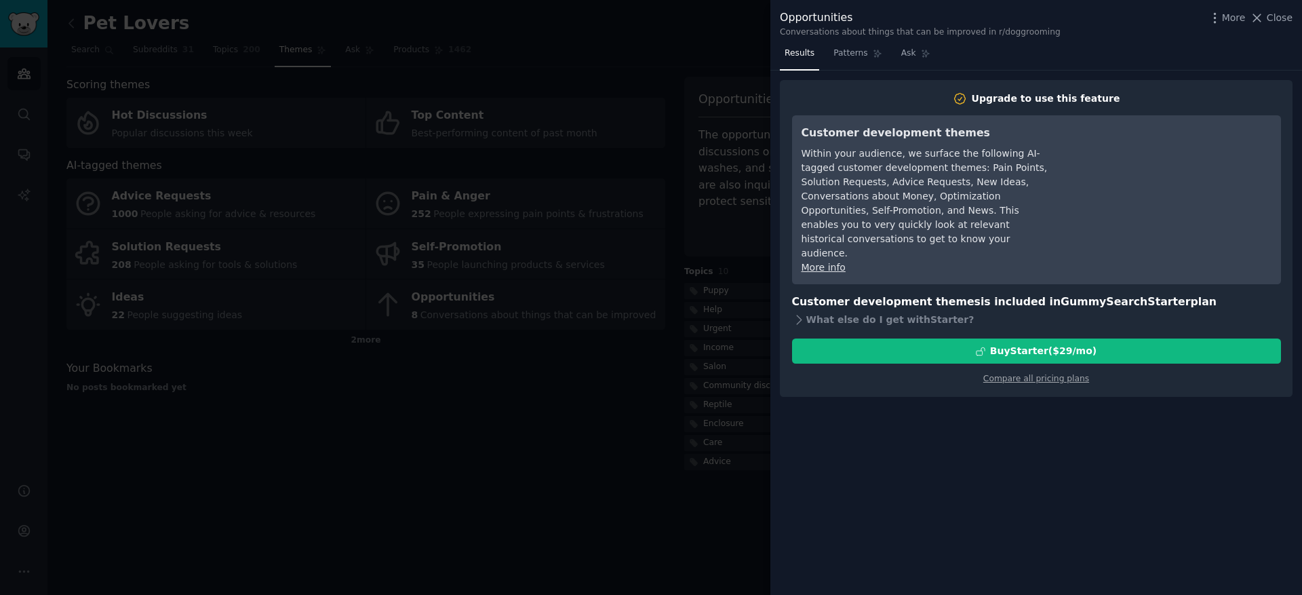
click at [579, 496] on div at bounding box center [651, 297] width 1302 height 595
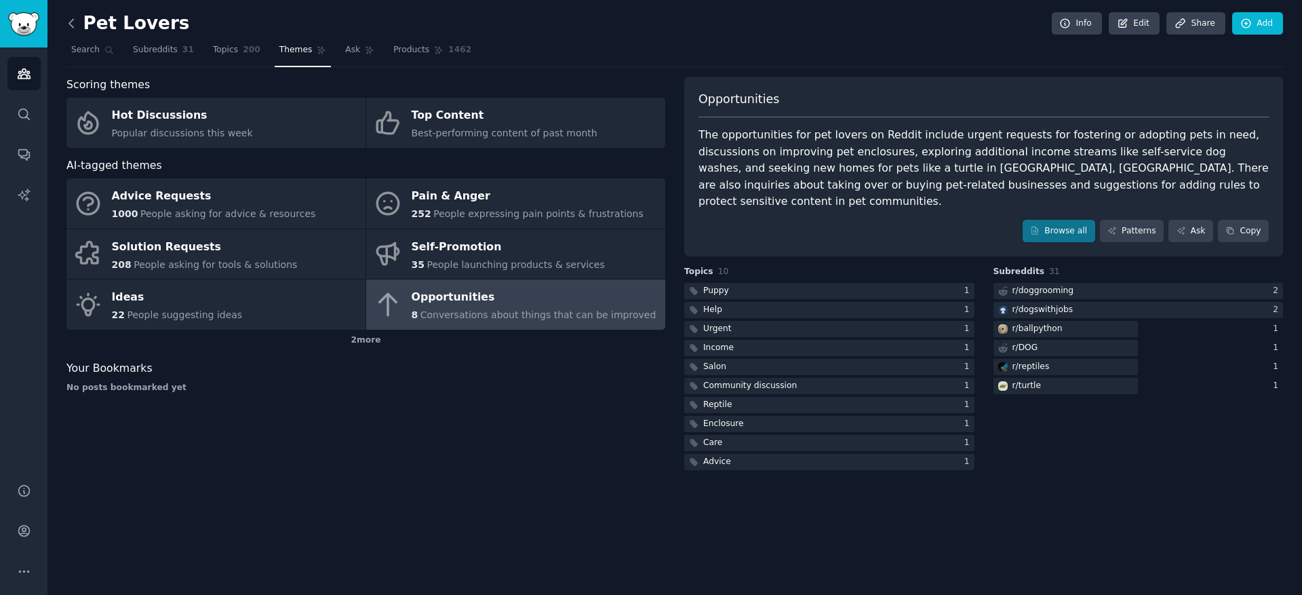
click at [69, 28] on icon at bounding box center [71, 23] width 14 height 14
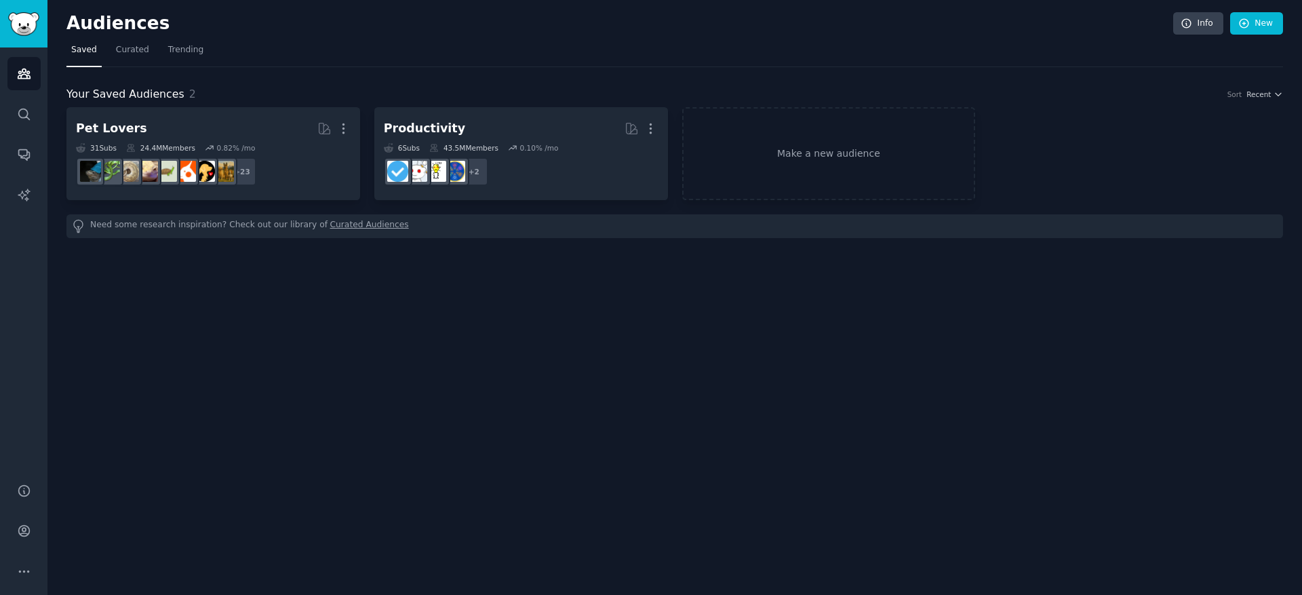
click at [558, 102] on div "Your Saved Audiences 2 Sort Recent Pet Lovers More 31 Sub s 24.4M Members 0.82 …" at bounding box center [674, 162] width 1217 height 152
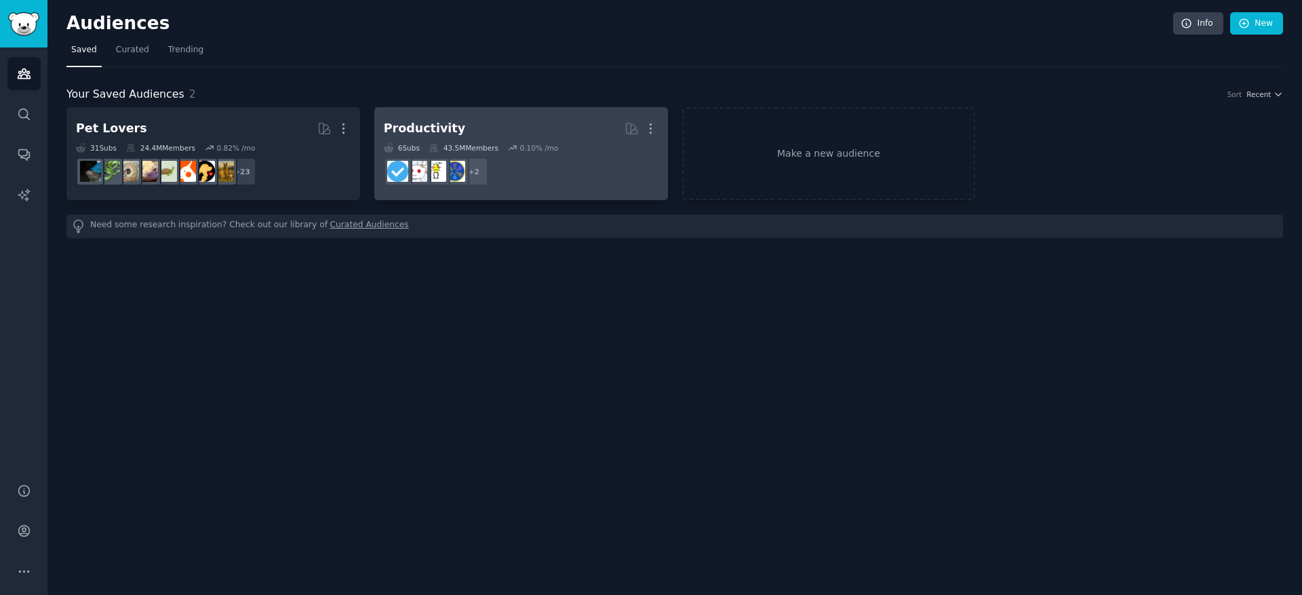
click at [555, 124] on h2 "Productivity More" at bounding box center [521, 129] width 275 height 24
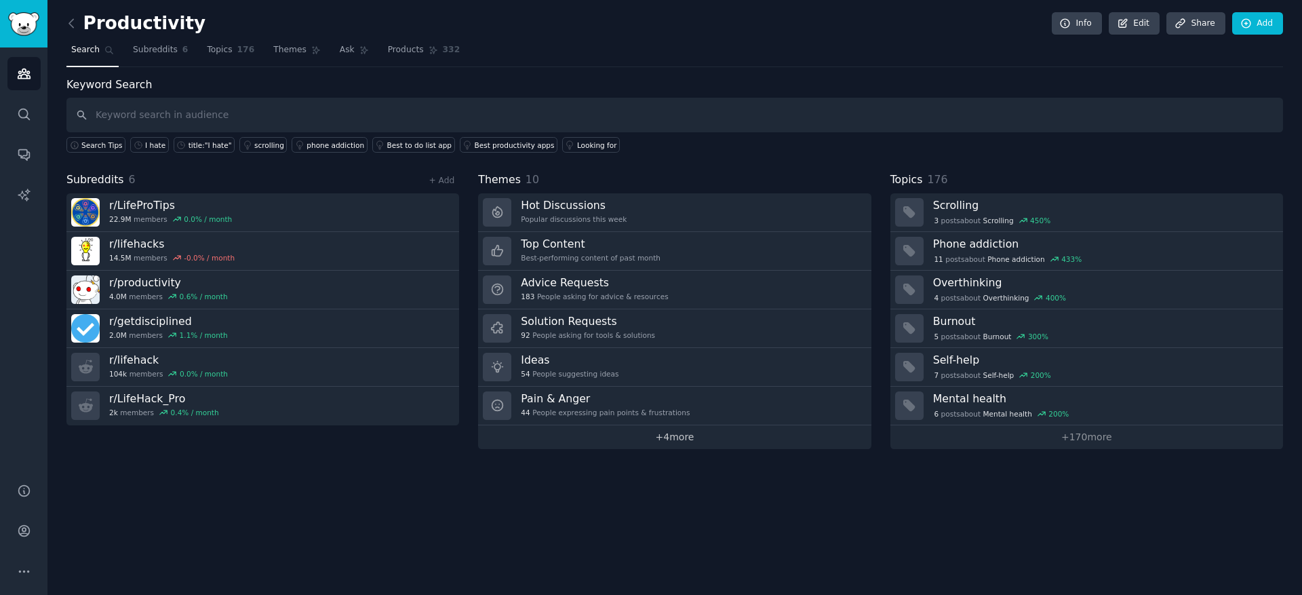
click at [708, 446] on link "+ 4 more" at bounding box center [674, 437] width 393 height 24
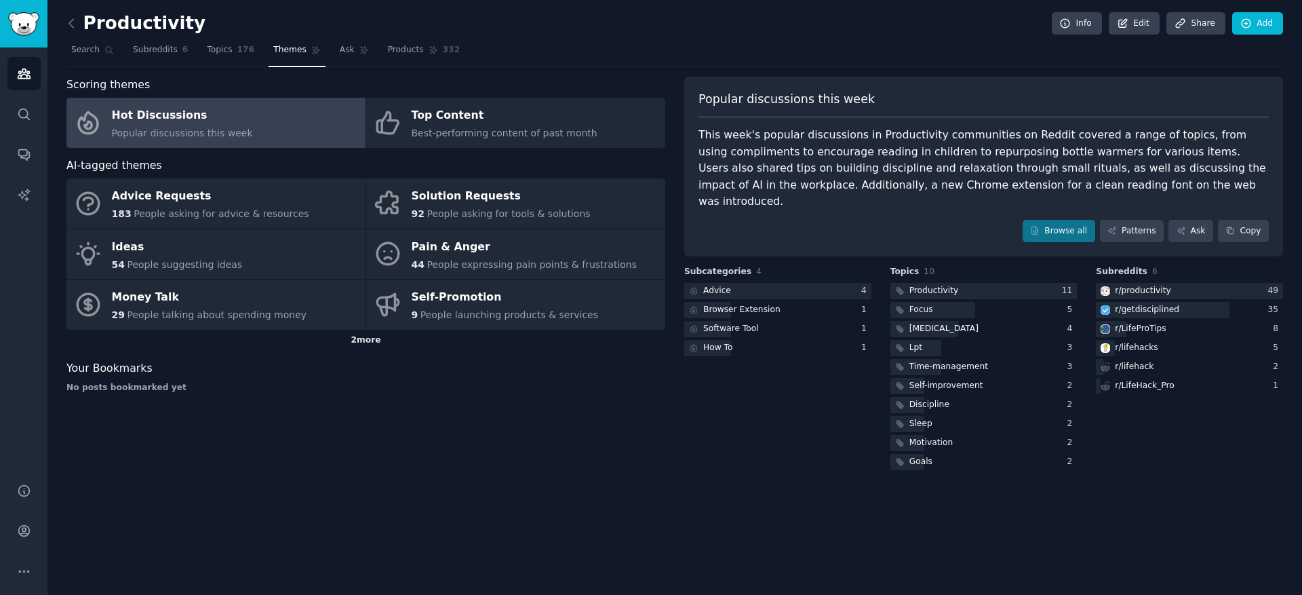
click at [363, 334] on div "2 more" at bounding box center [365, 341] width 599 height 22
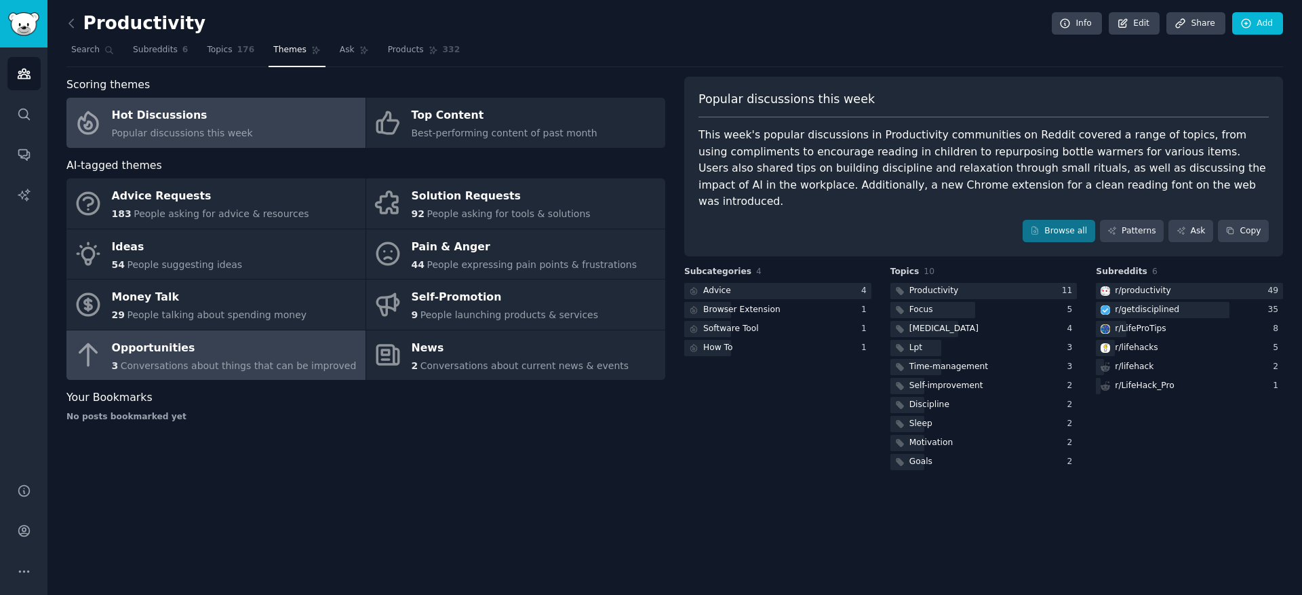
click at [321, 343] on div "Opportunities" at bounding box center [234, 348] width 245 height 22
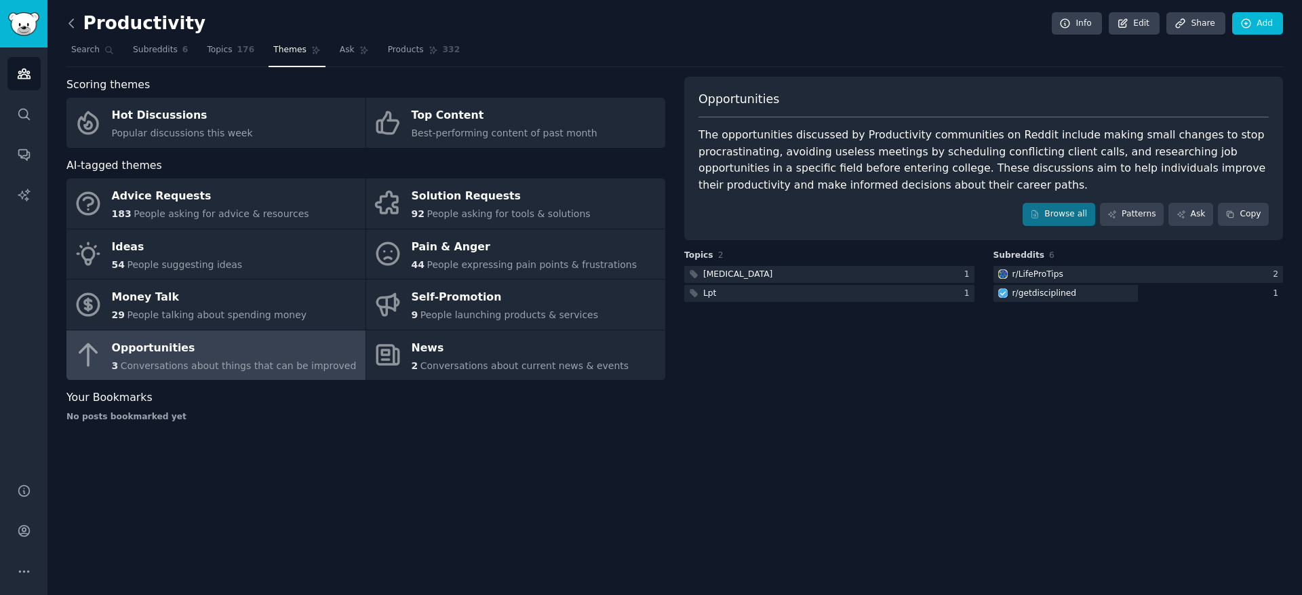
click at [77, 24] on icon at bounding box center [71, 23] width 14 height 14
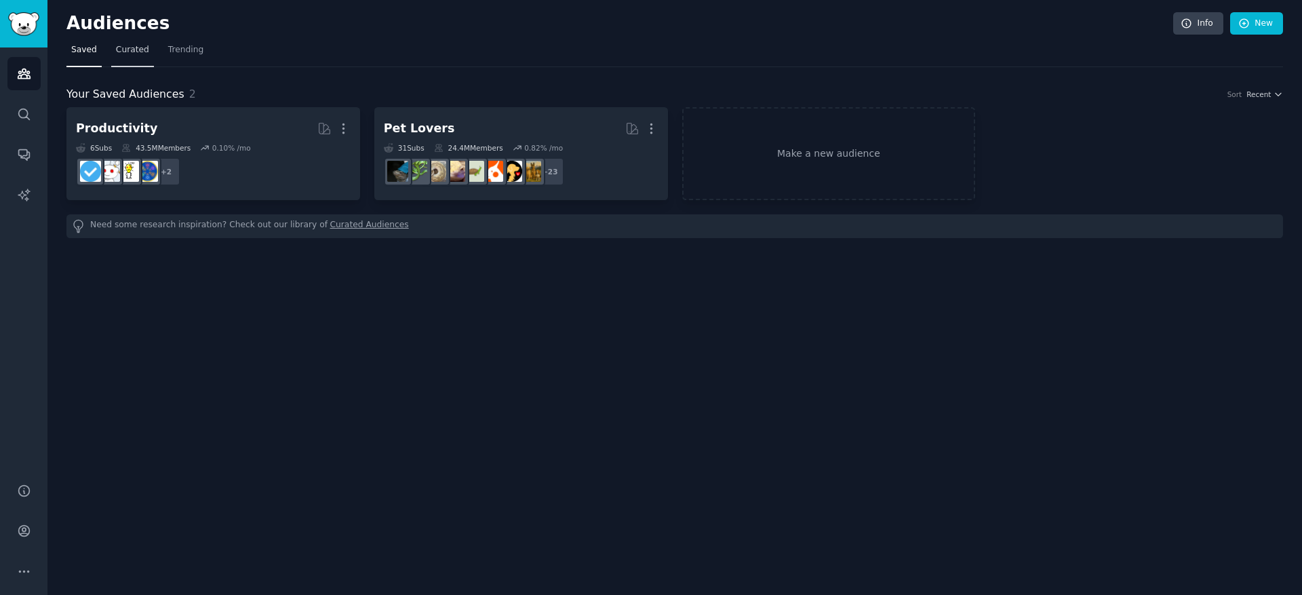
click at [124, 59] on link "Curated" at bounding box center [132, 53] width 43 height 28
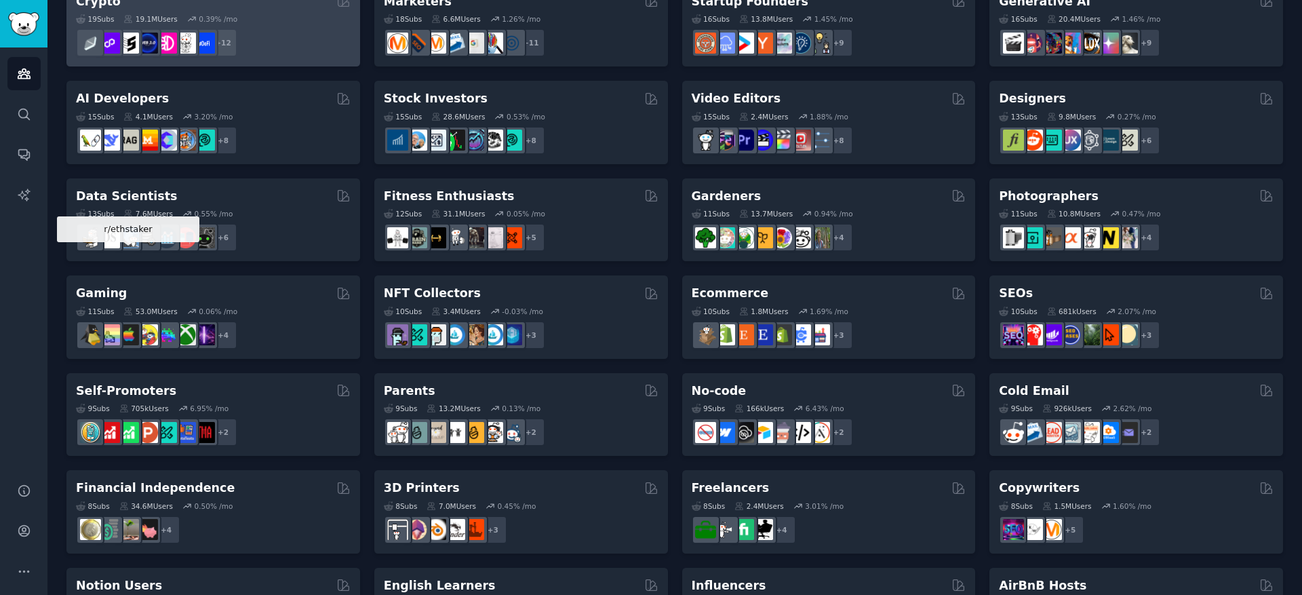
scroll to position [225, 0]
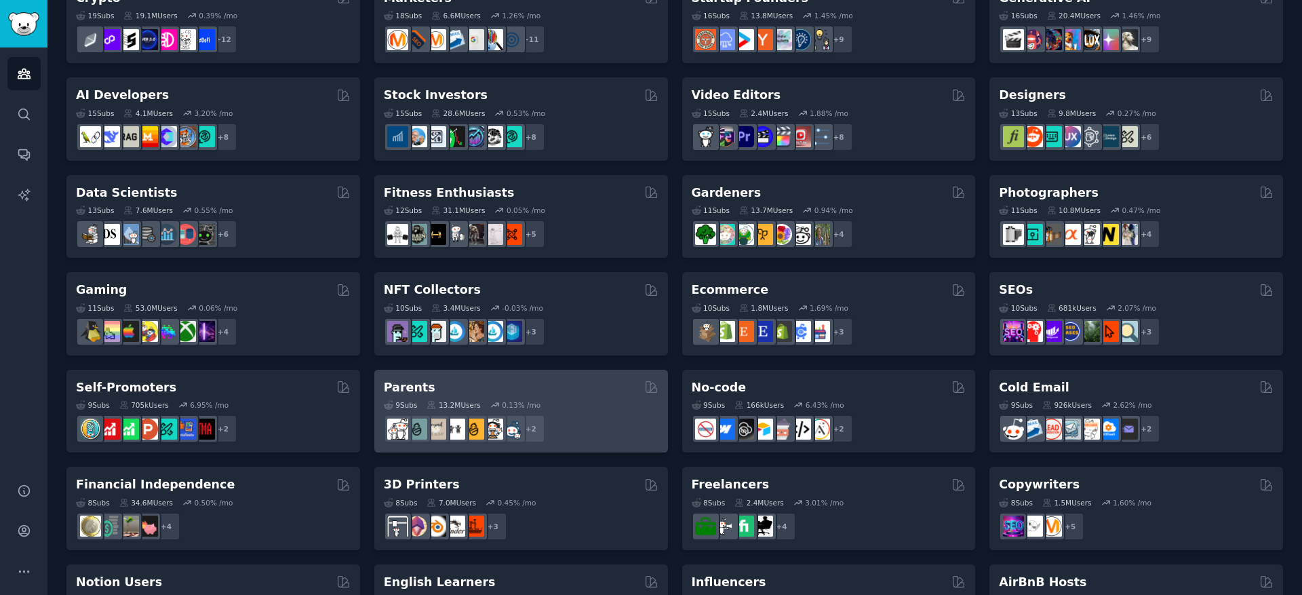
click at [463, 384] on div "Parents" at bounding box center [521, 387] width 275 height 17
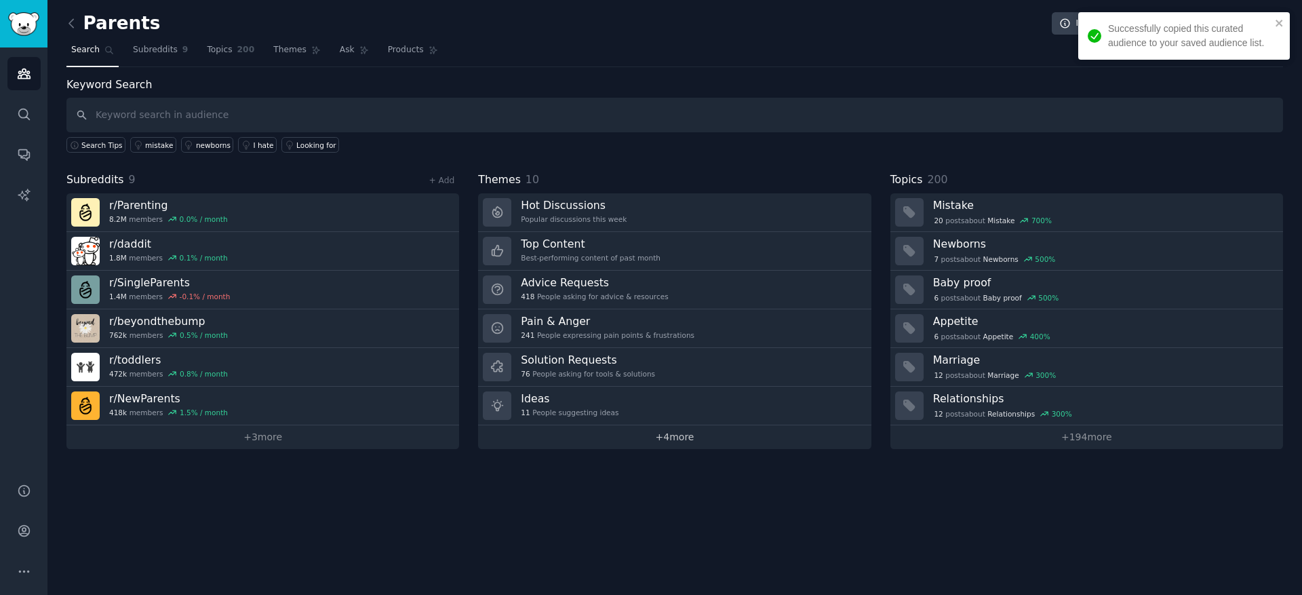
click at [646, 434] on link "+ 4 more" at bounding box center [674, 437] width 393 height 24
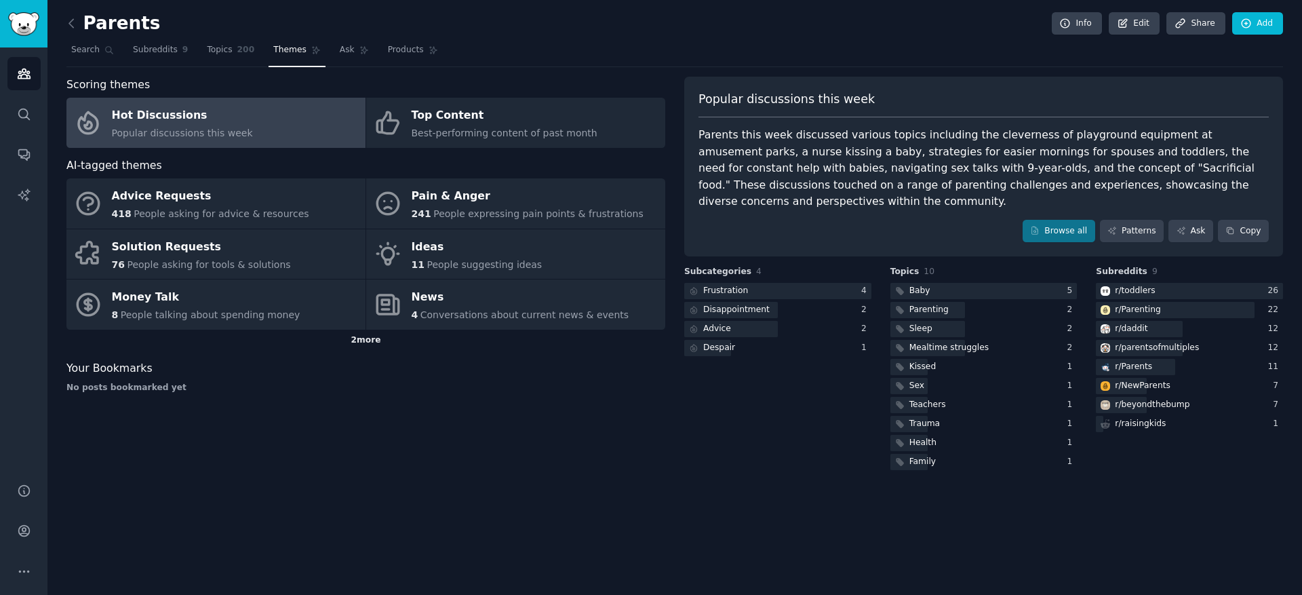
click at [374, 341] on div "2 more" at bounding box center [365, 341] width 599 height 22
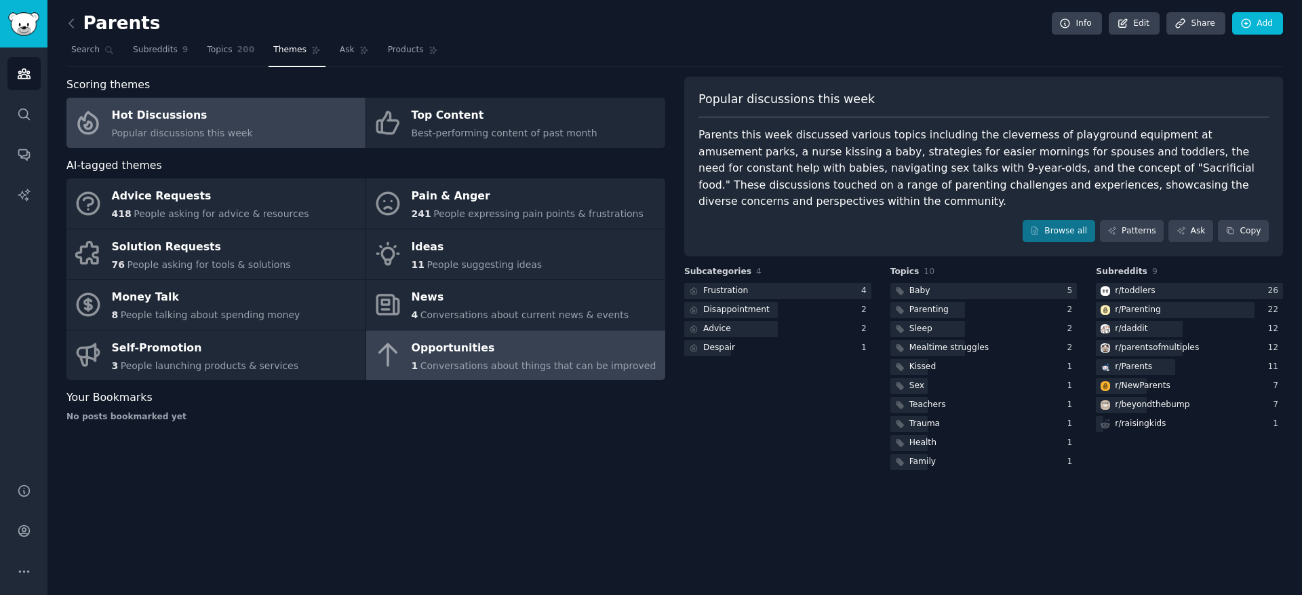
click at [439, 368] on span "Conversations about things that can be improved" at bounding box center [539, 365] width 236 height 11
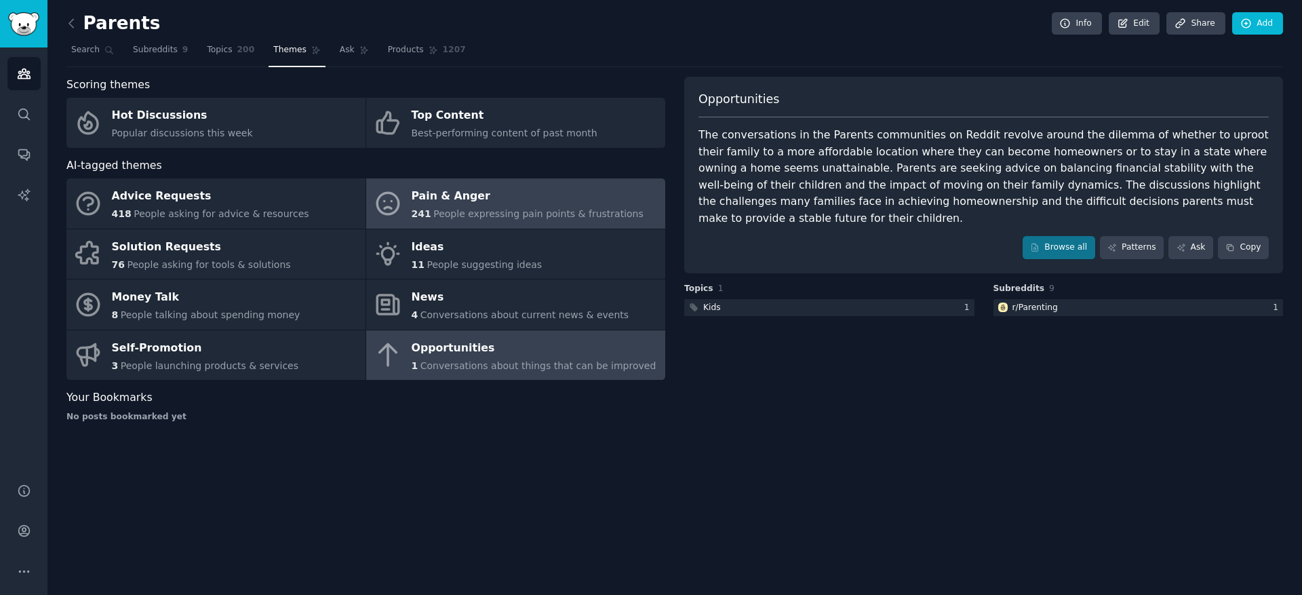
click at [382, 203] on icon at bounding box center [388, 203] width 28 height 28
